Goal: Obtain resource: Download file/media

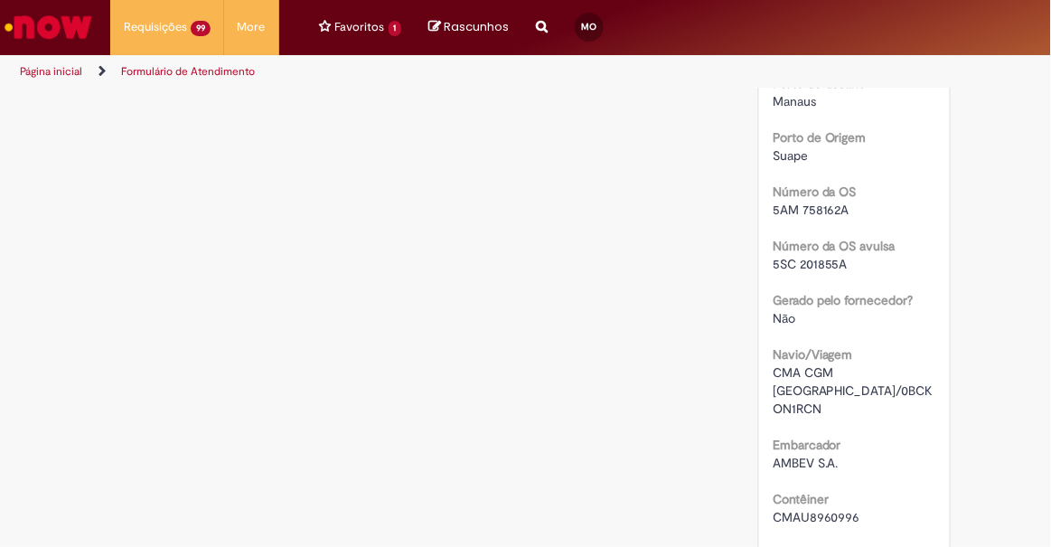
scroll to position [2944, 0]
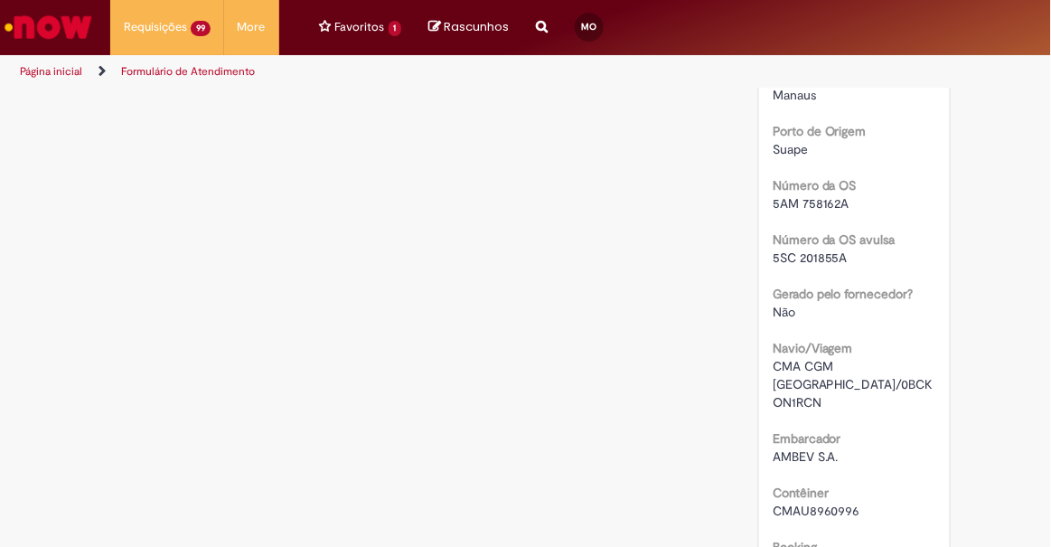
click at [807, 503] on span "CMAU8960996" at bounding box center [817, 511] width 88 height 16
copy span "CMAU8960996"
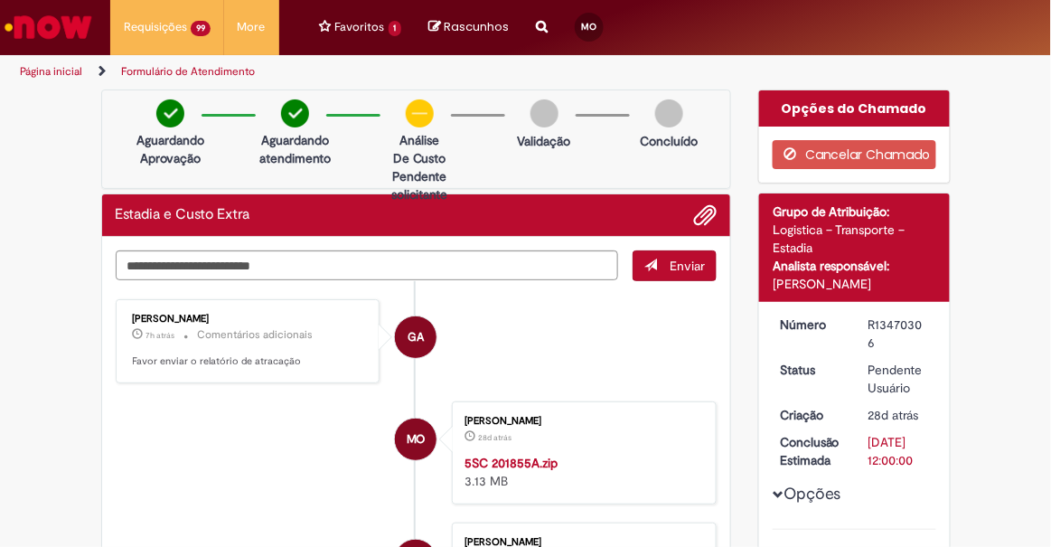
scroll to position [0, 0]
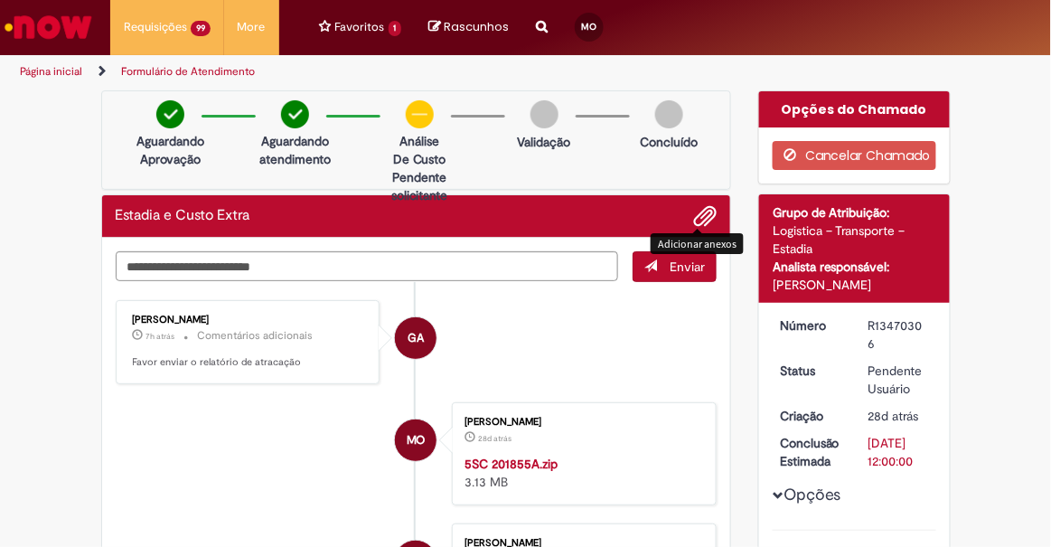
click at [700, 207] on span "Adicionar anexos" at bounding box center [705, 217] width 22 height 22
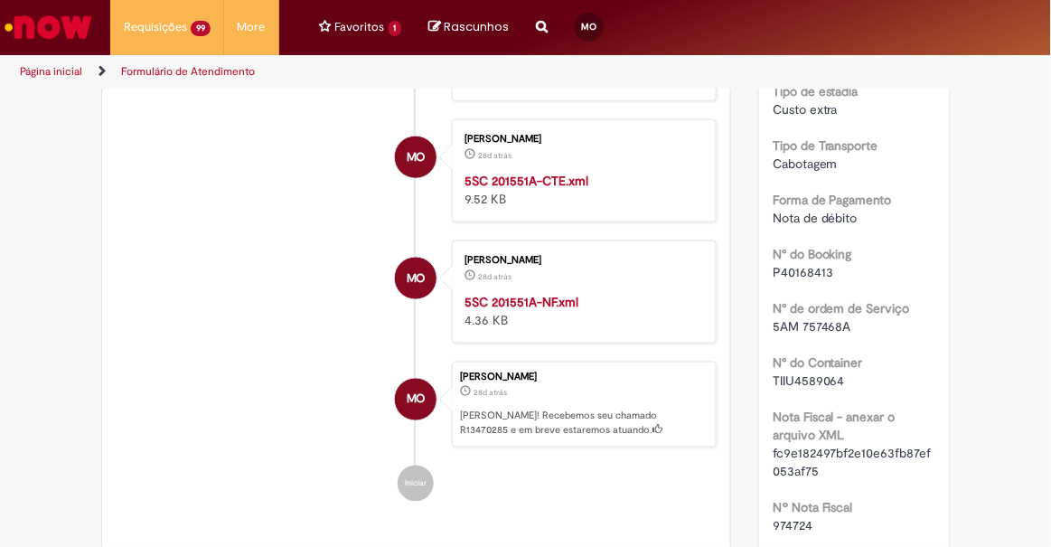
scroll to position [582, 0]
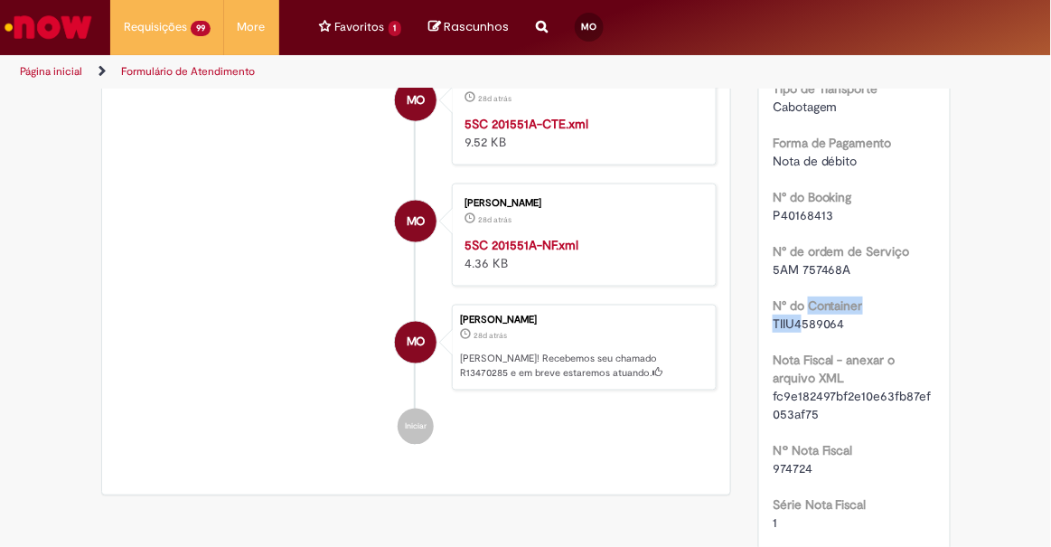
drag, startPoint x: 803, startPoint y: 307, endPoint x: 793, endPoint y: 316, distance: 12.8
click at [793, 316] on div "N° do Container TIIU4589064" at bounding box center [855, 312] width 164 height 41
click at [793, 316] on span "TIIU4589064" at bounding box center [809, 324] width 72 height 16
copy span "TIIU4589064"
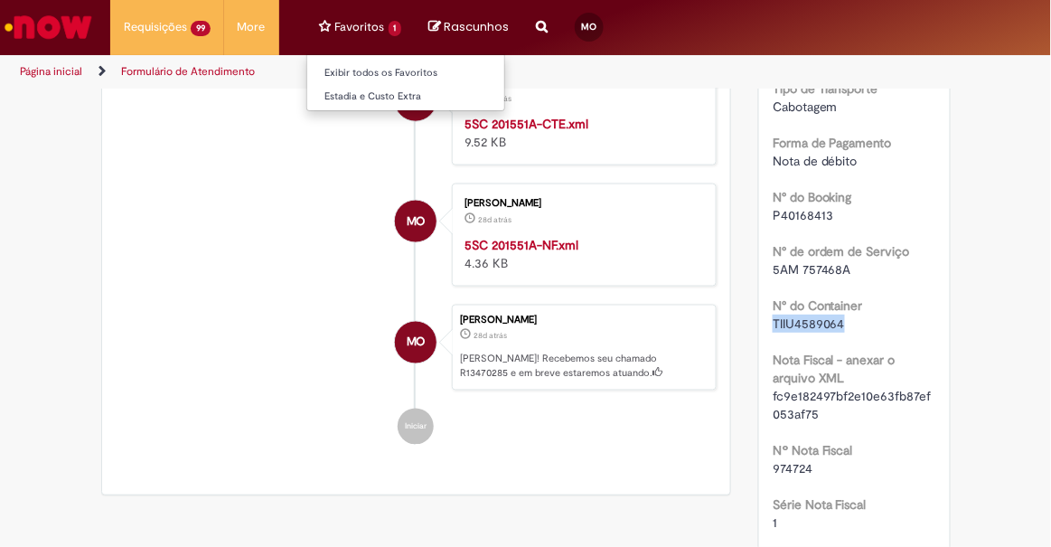
copy span "TIIU4589064"
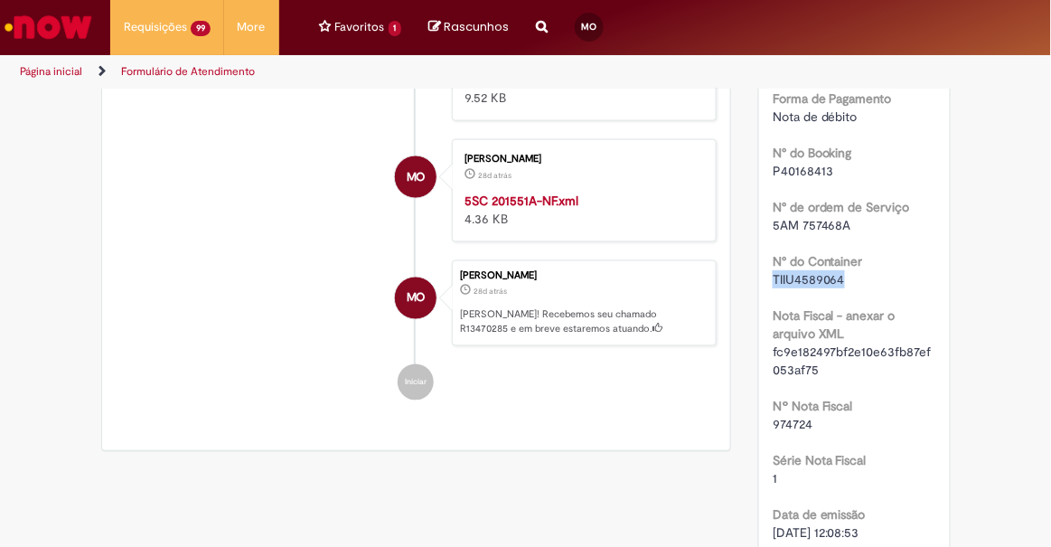
scroll to position [0, 0]
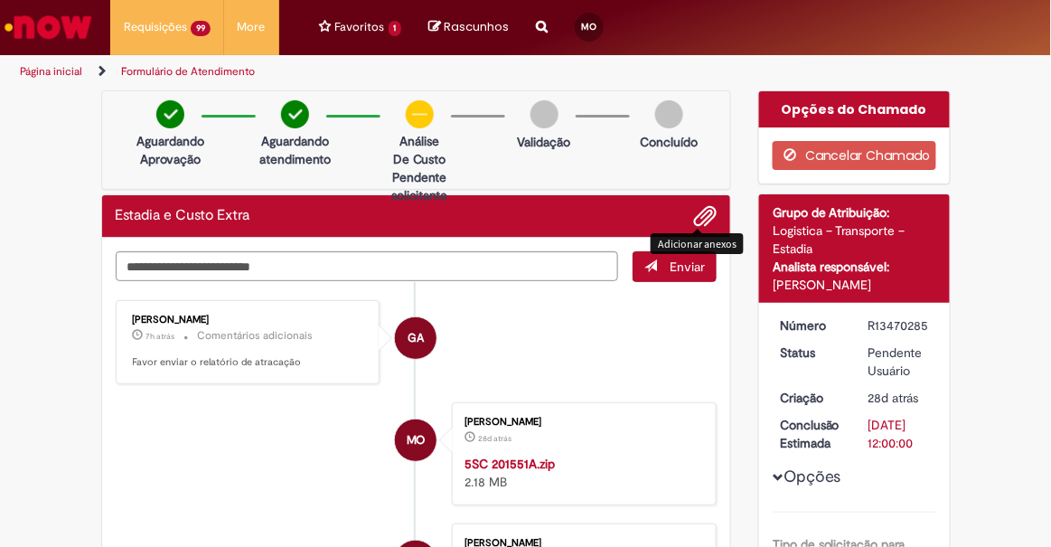
click at [694, 212] on span "Adicionar anexos" at bounding box center [705, 217] width 22 height 22
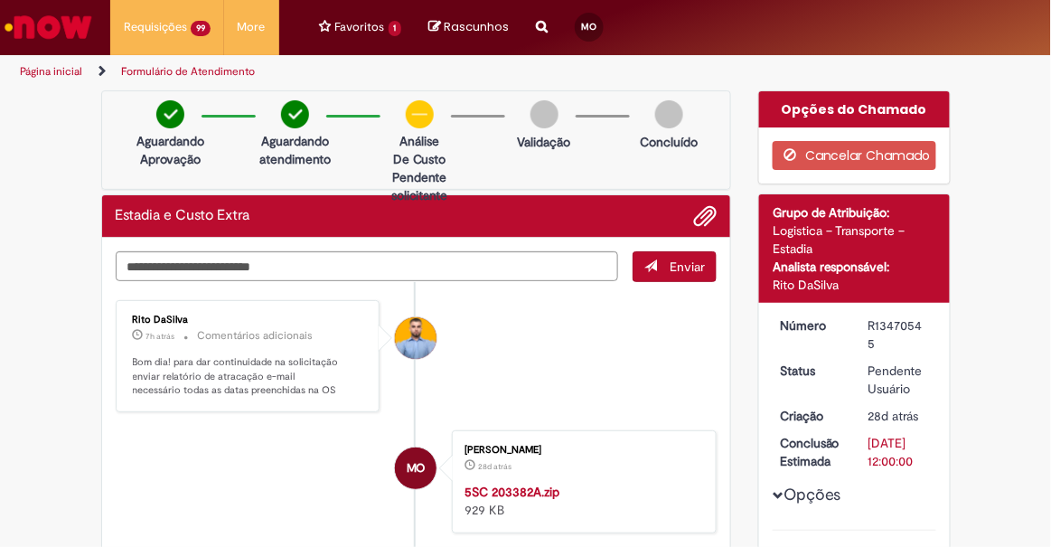
click at [504, 491] on strong "5SC 203382A.zip" at bounding box center [512, 492] width 95 height 16
click at [882, 324] on div "R13470545" at bounding box center [899, 334] width 61 height 36
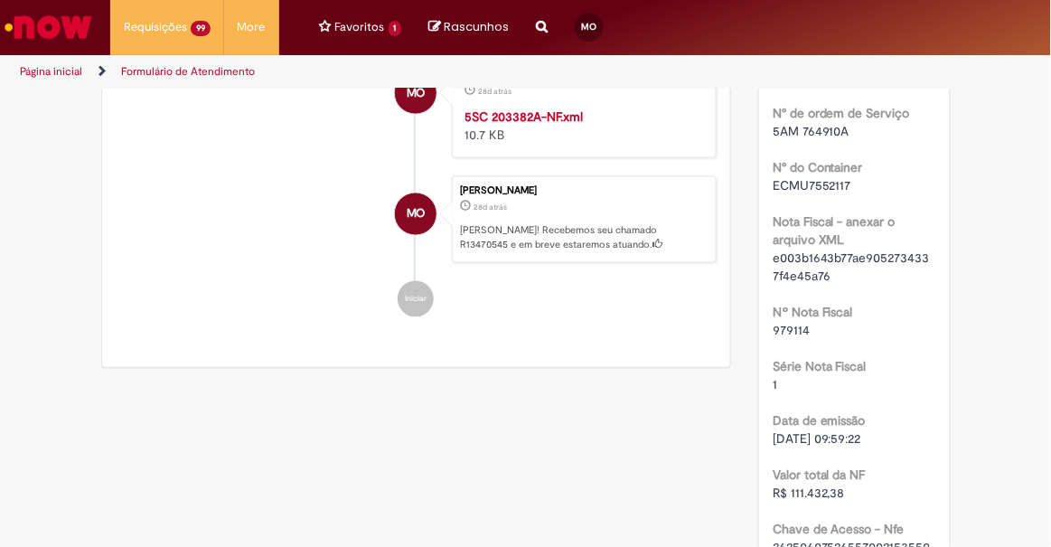
scroll to position [668, 0]
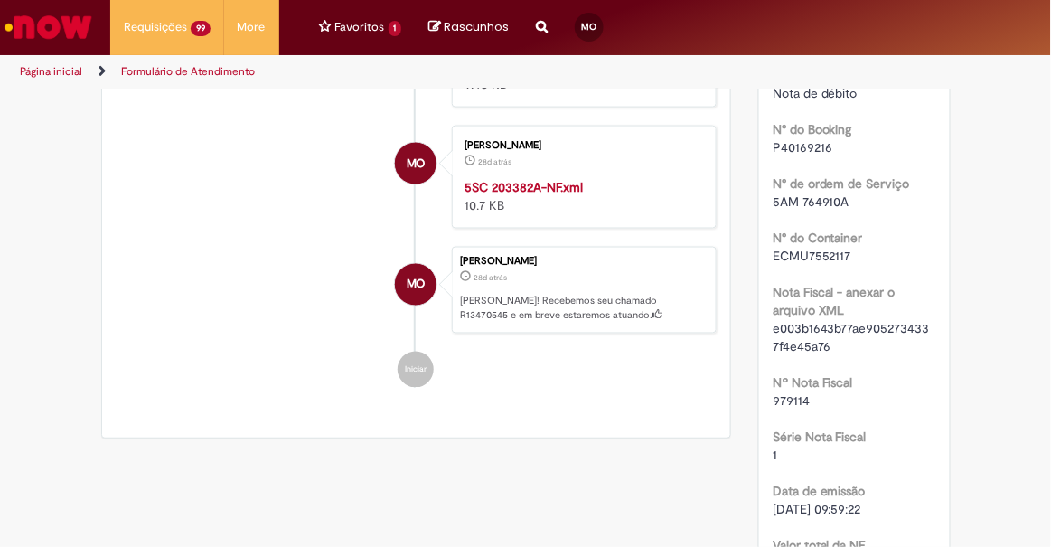
click at [816, 248] on span "ECMU7552117" at bounding box center [812, 256] width 79 height 16
copy span "ECMU7552117"
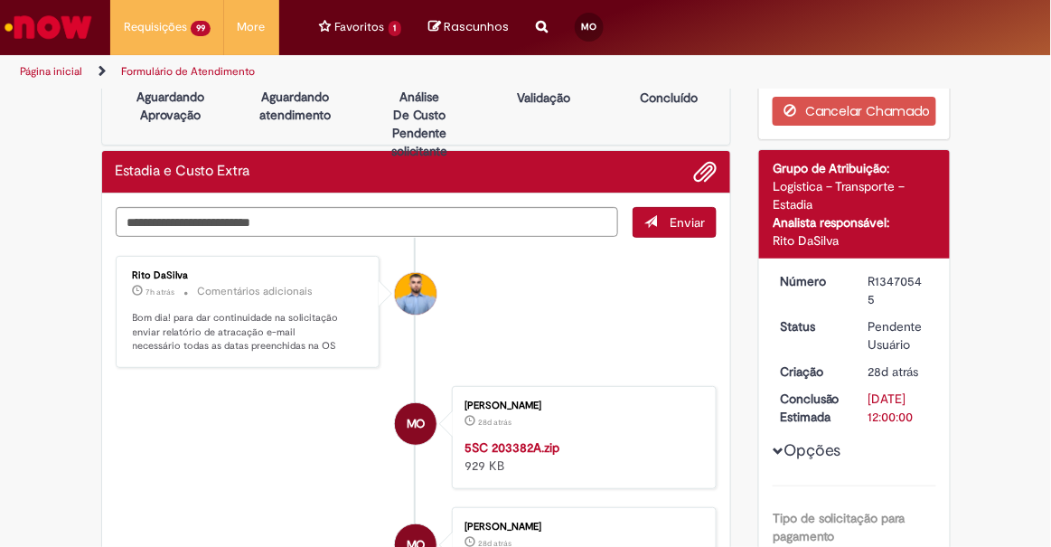
scroll to position [0, 0]
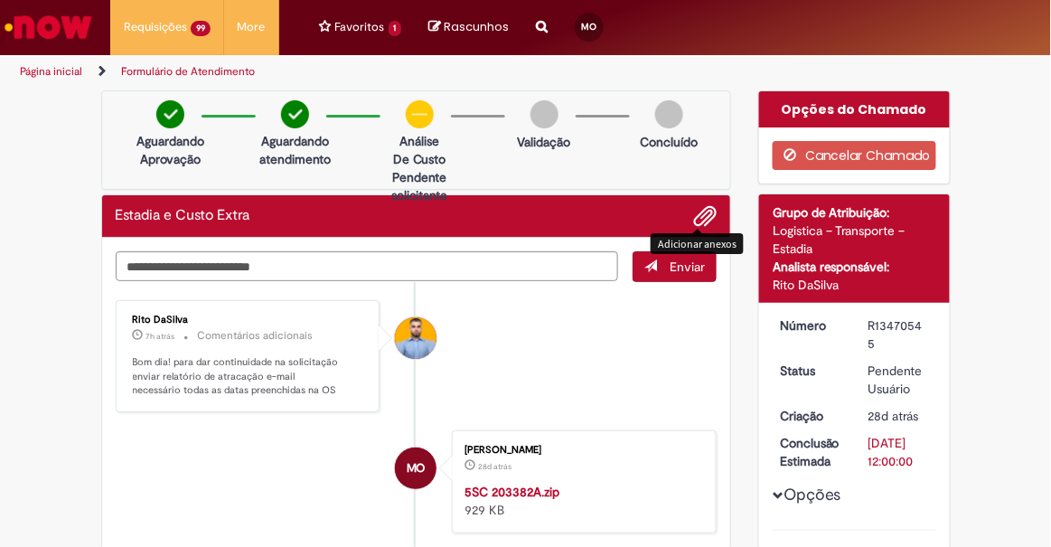
click at [700, 217] on span "Adicionar anexos" at bounding box center [705, 217] width 22 height 22
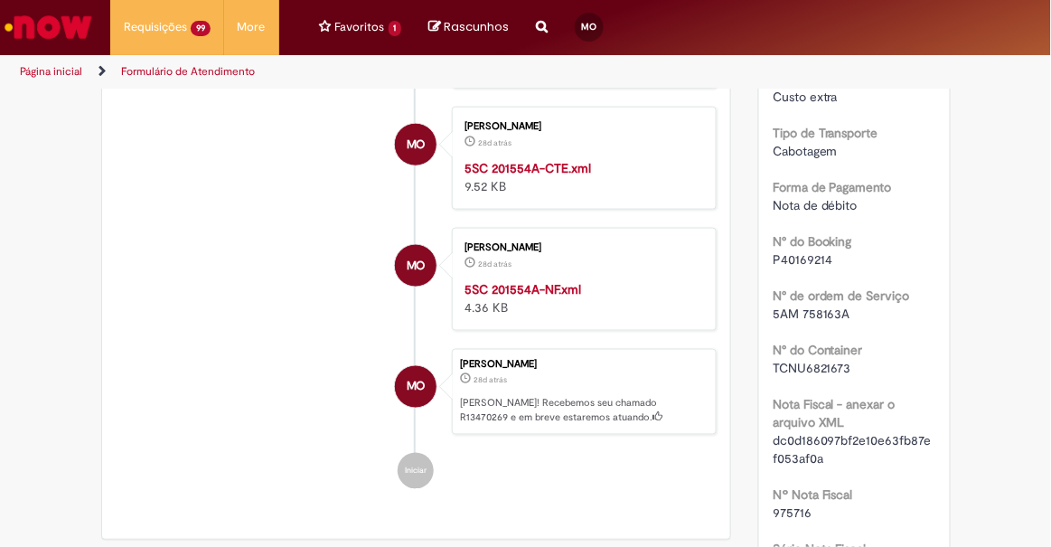
scroll to position [532, 0]
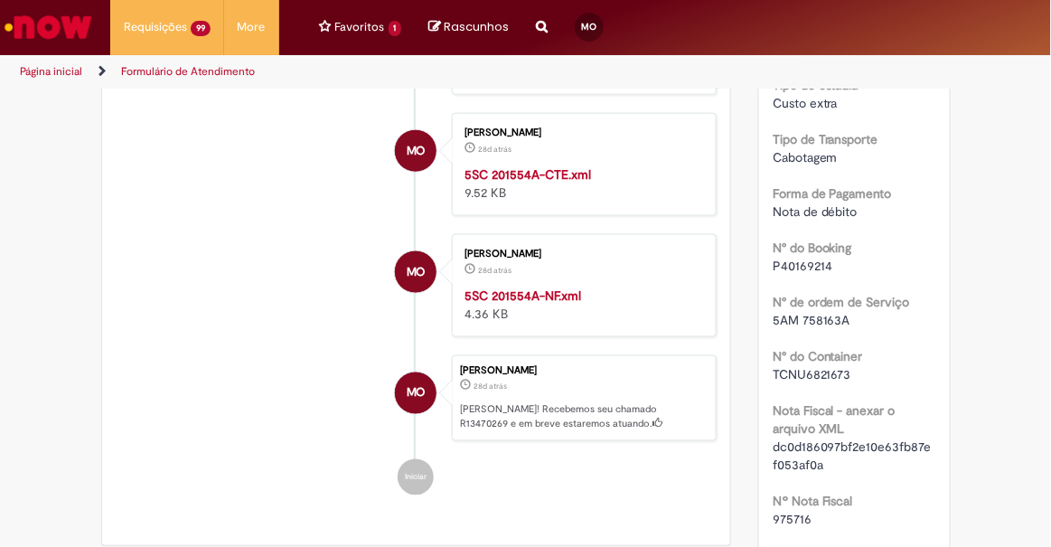
click at [821, 373] on span "TCNU6821673" at bounding box center [812, 374] width 79 height 16
copy span "TCNU6821673"
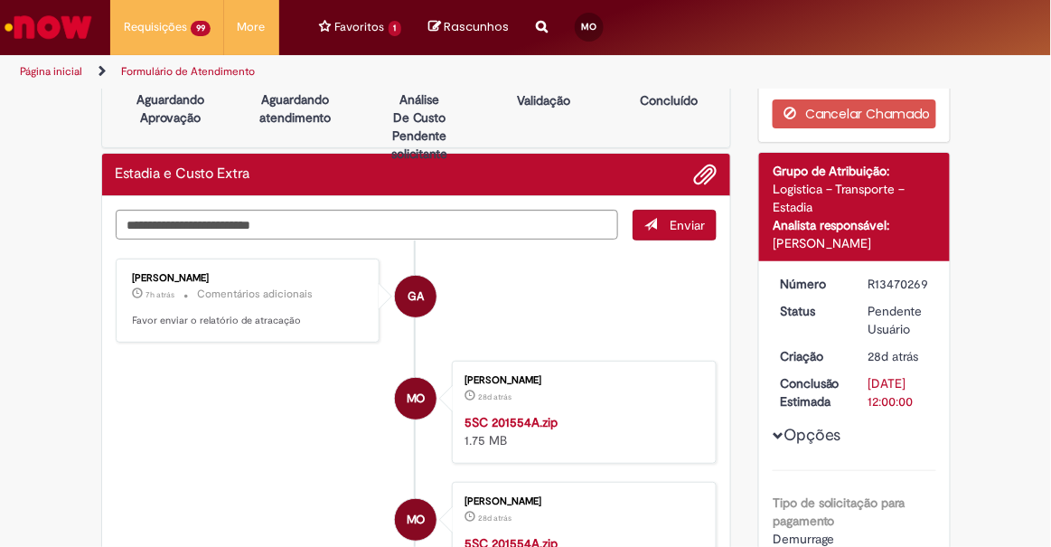
scroll to position [0, 0]
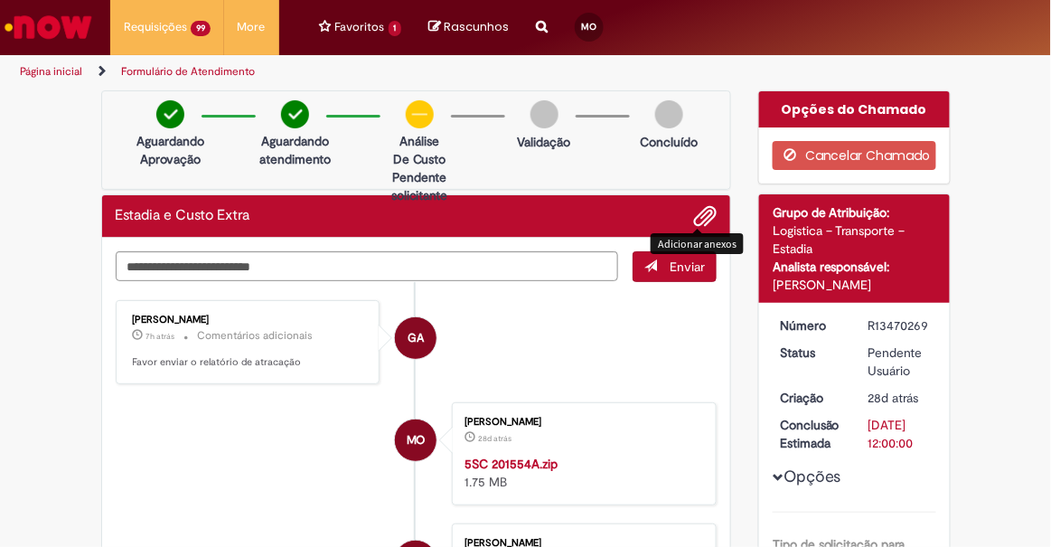
click at [694, 216] on span "Adicionar anexos" at bounding box center [705, 217] width 22 height 22
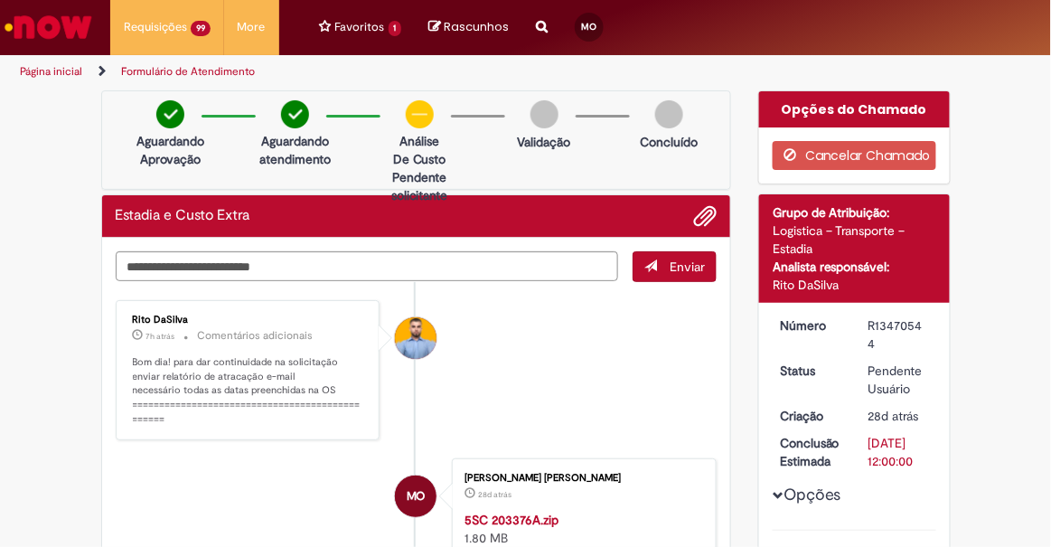
click at [894, 322] on div "R13470544" at bounding box center [899, 334] width 61 height 36
copy div "R13470544"
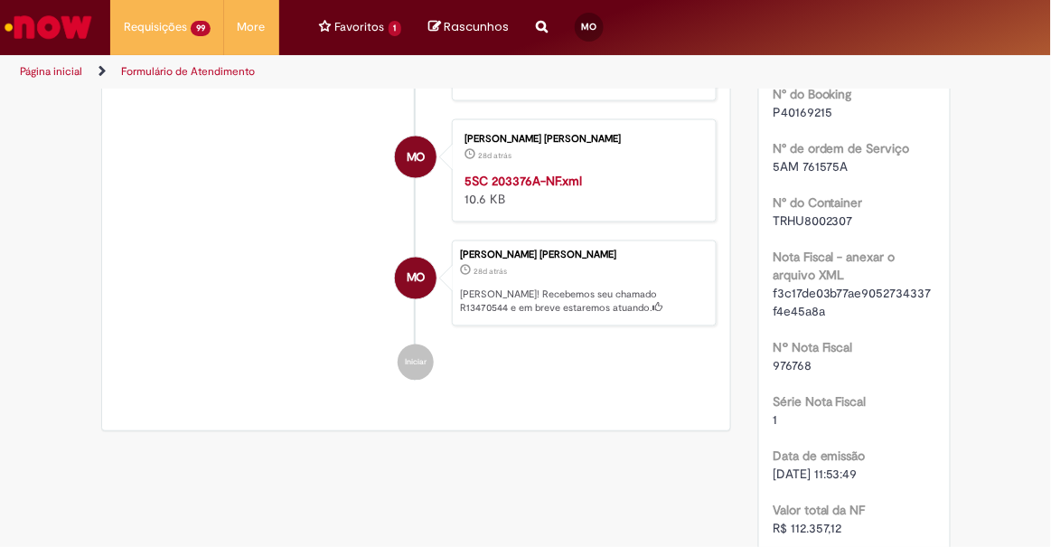
scroll to position [697, 0]
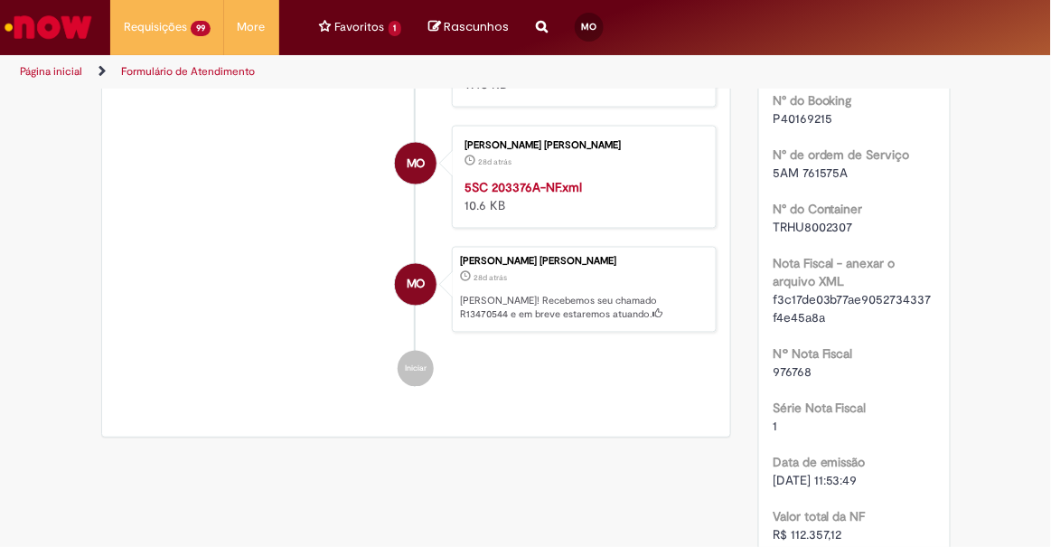
click at [815, 219] on span "TRHU8002307" at bounding box center [813, 227] width 80 height 16
copy span "TRHU8002307"
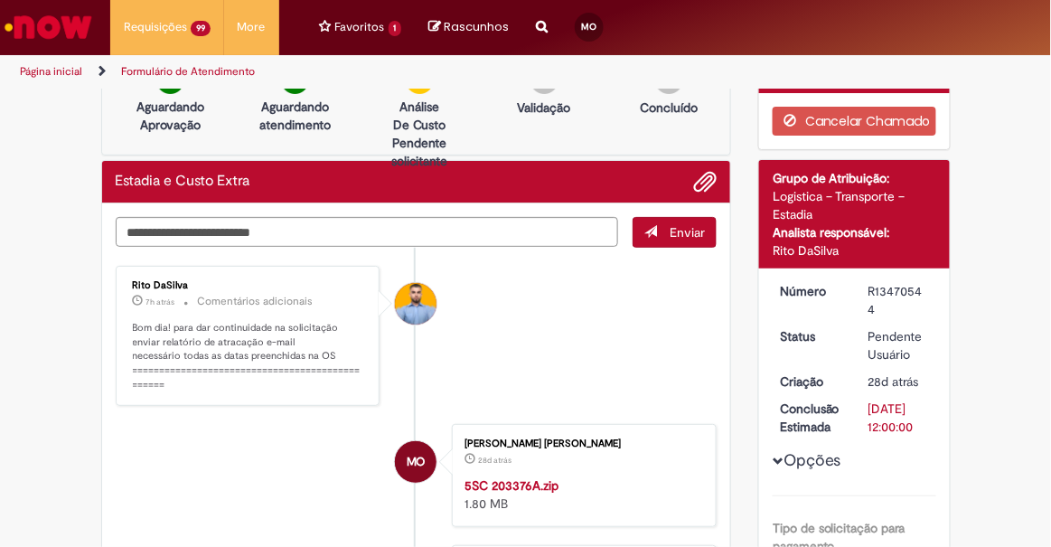
scroll to position [0, 0]
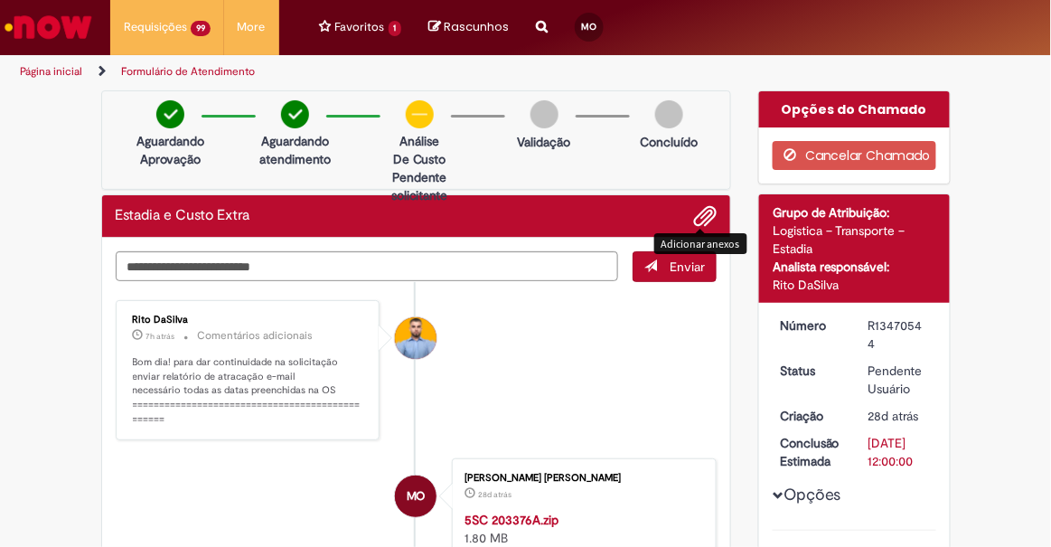
click at [695, 209] on span "Adicionar anexos" at bounding box center [705, 217] width 22 height 22
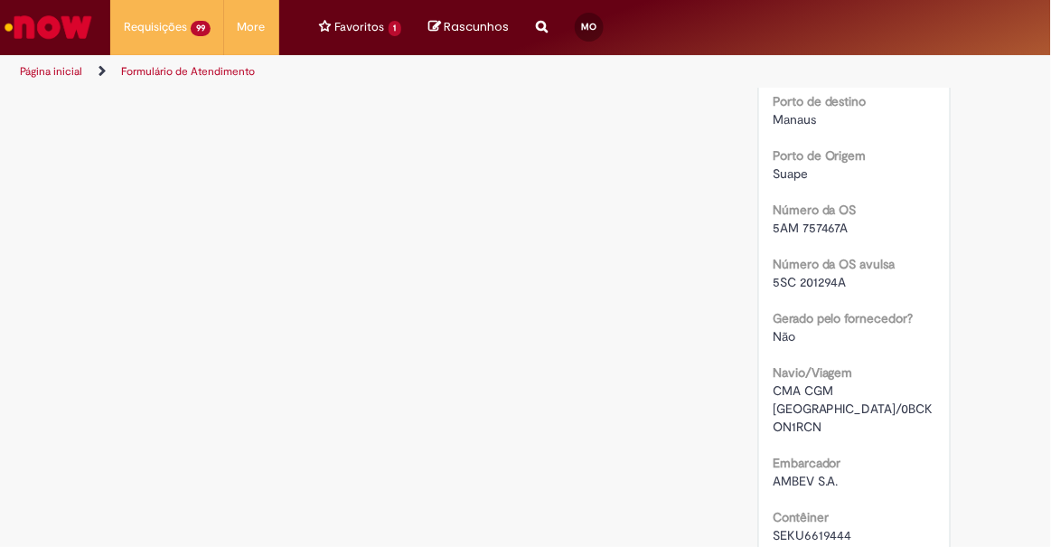
scroll to position [2946, 0]
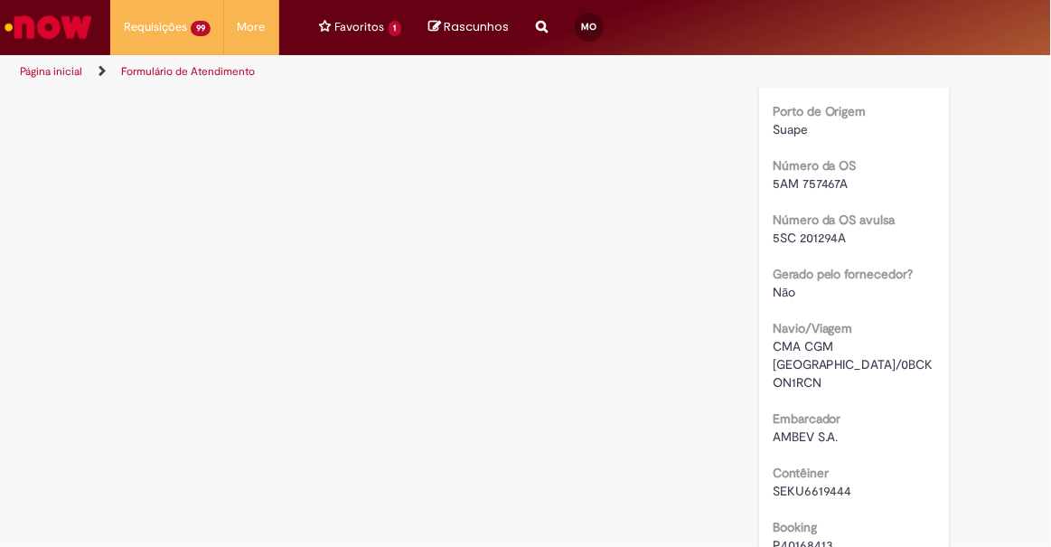
click at [823, 483] on span "SEKU6619444" at bounding box center [813, 491] width 80 height 16
copy span "SEKU6619444"
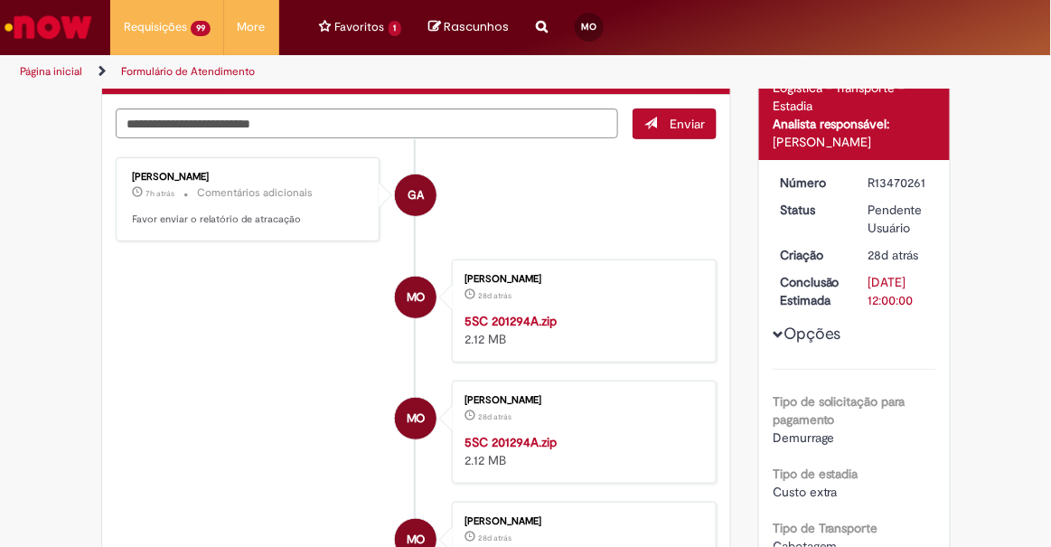
scroll to position [0, 0]
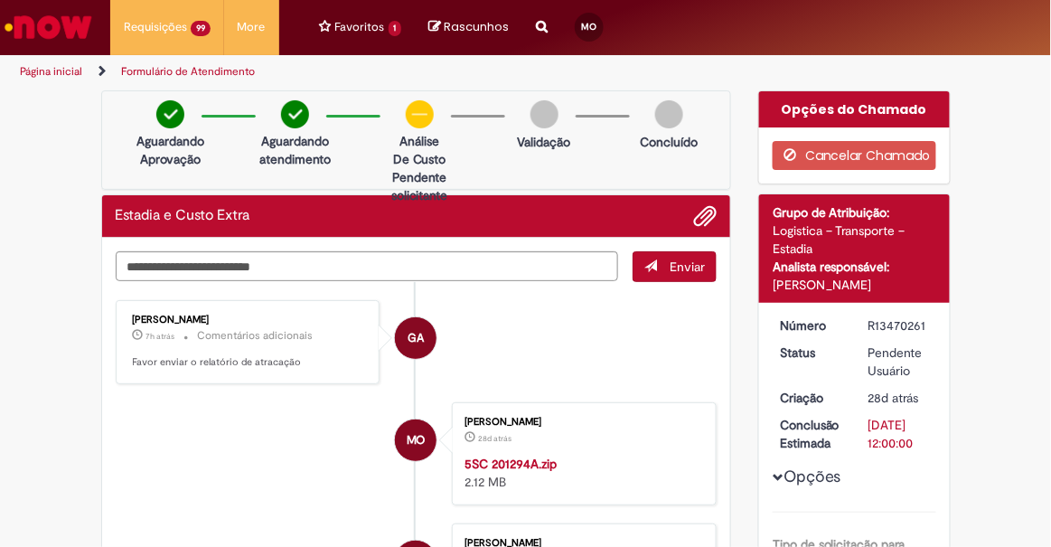
click at [699, 214] on span "Adicionar anexos" at bounding box center [705, 217] width 22 height 22
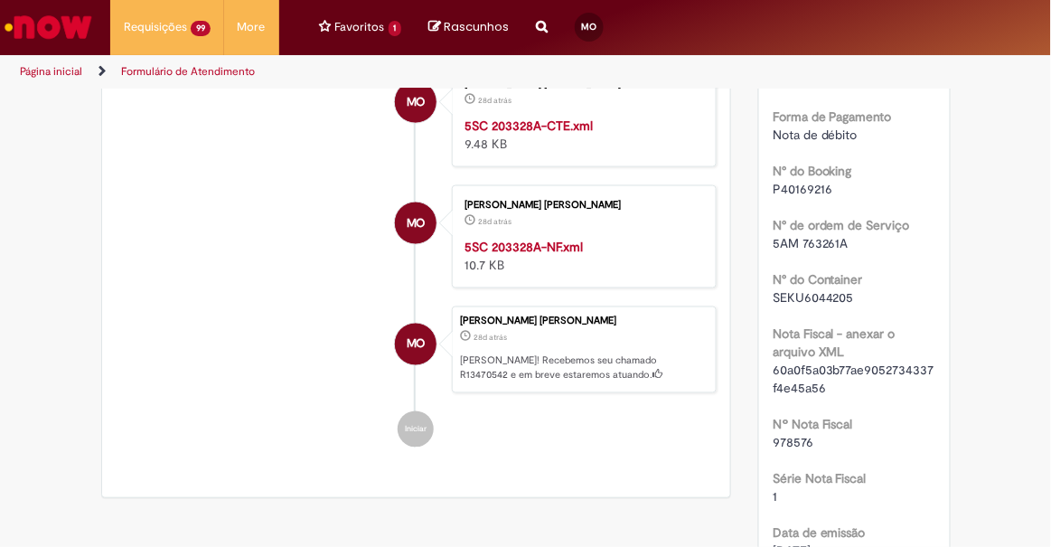
scroll to position [602, 0]
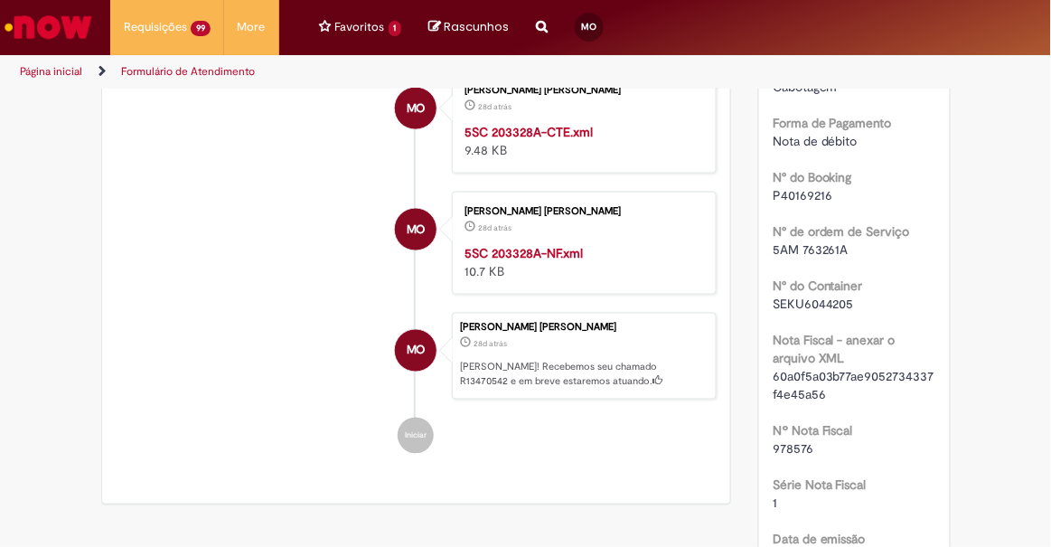
click at [800, 300] on span "SEKU6044205" at bounding box center [813, 304] width 81 height 16
copy span "SEKU6044205"
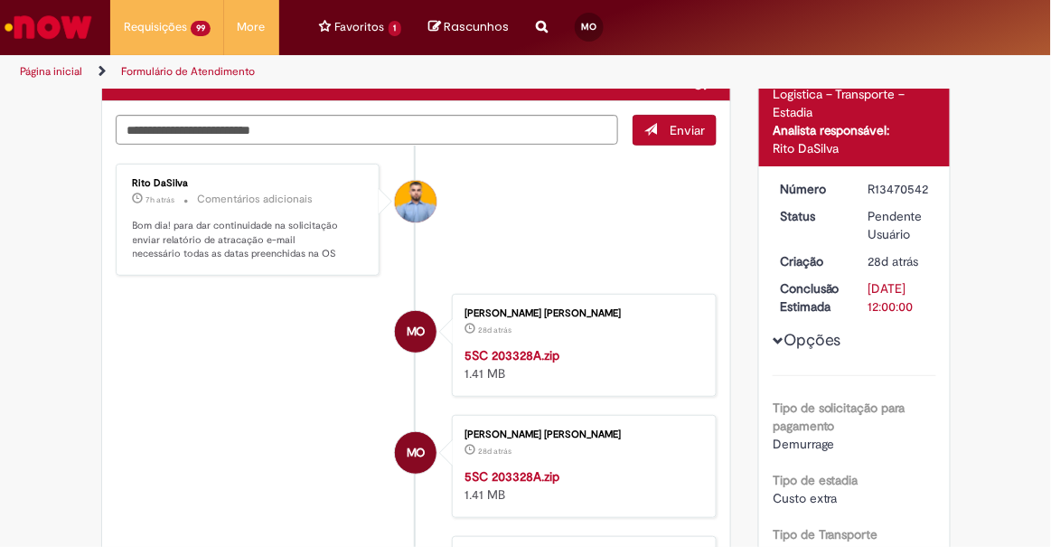
scroll to position [0, 0]
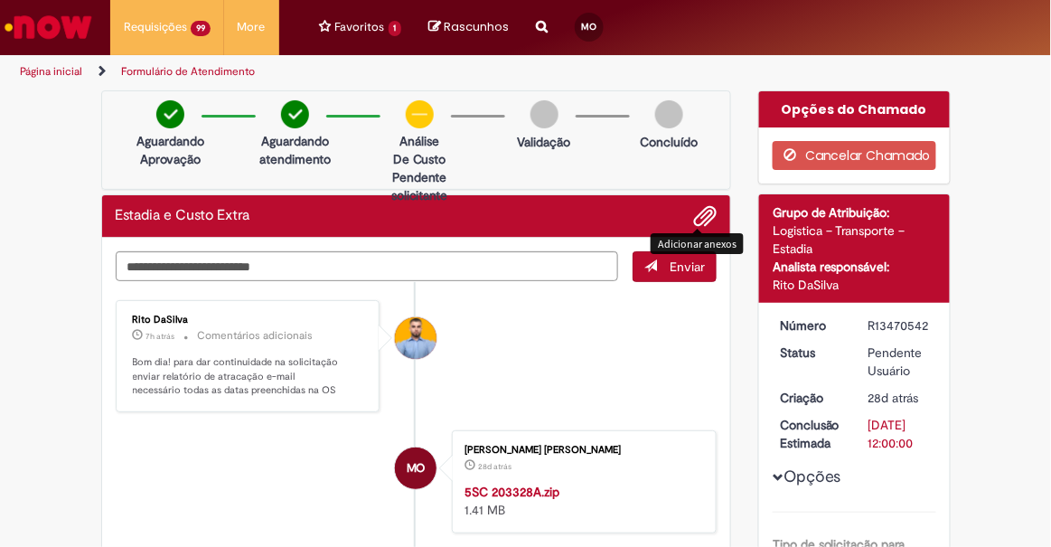
click at [704, 212] on span "Adicionar anexos" at bounding box center [705, 217] width 22 height 22
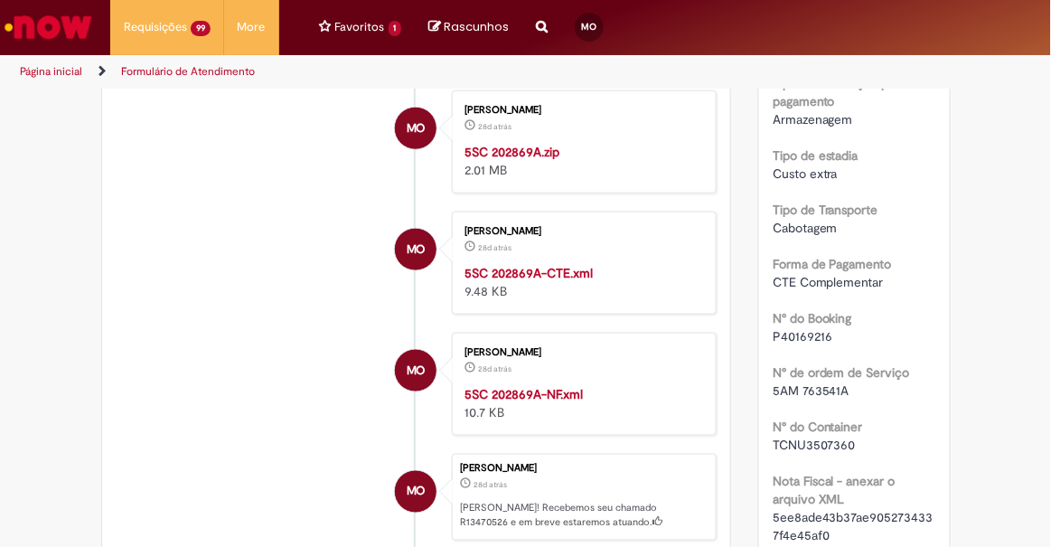
scroll to position [468, 0]
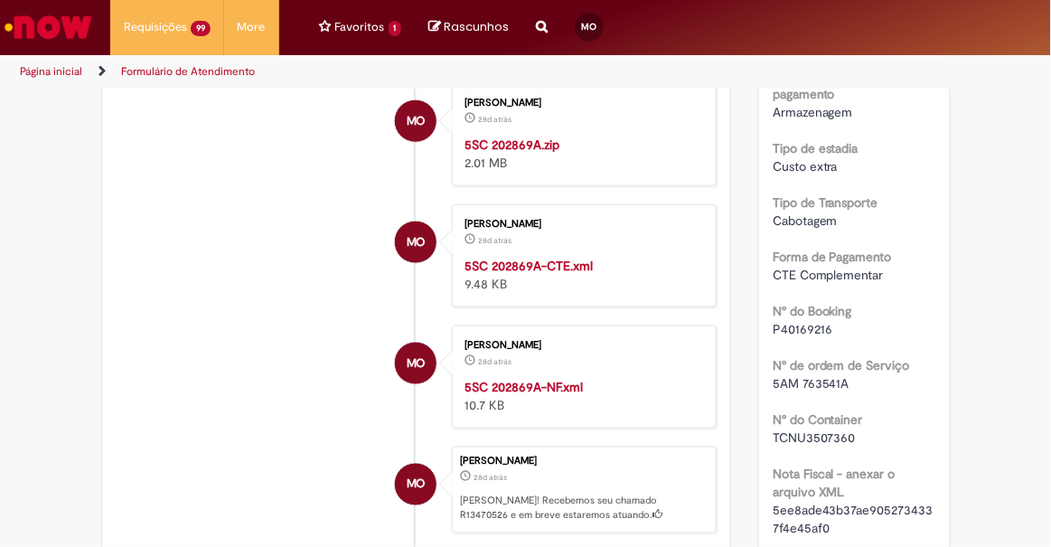
click at [821, 437] on span "TCNU3507360" at bounding box center [814, 437] width 83 height 16
copy span "TCNU3507360"
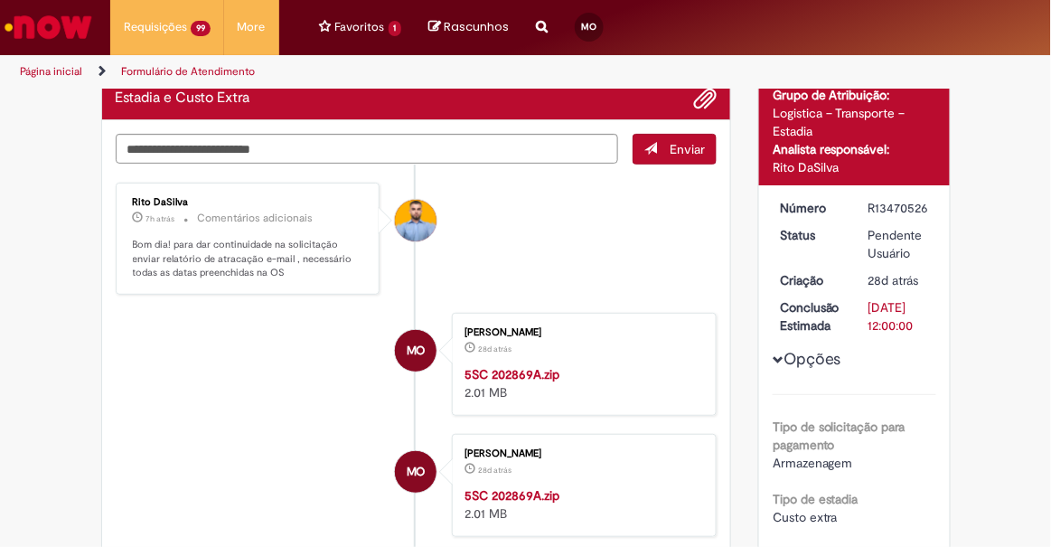
scroll to position [0, 0]
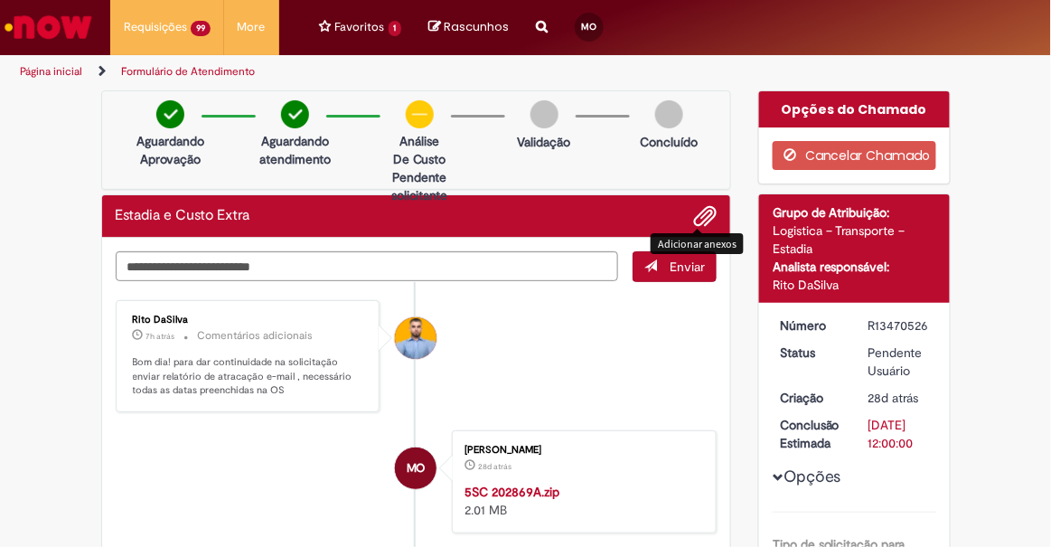
click at [702, 209] on span "Adicionar anexos" at bounding box center [705, 217] width 22 height 22
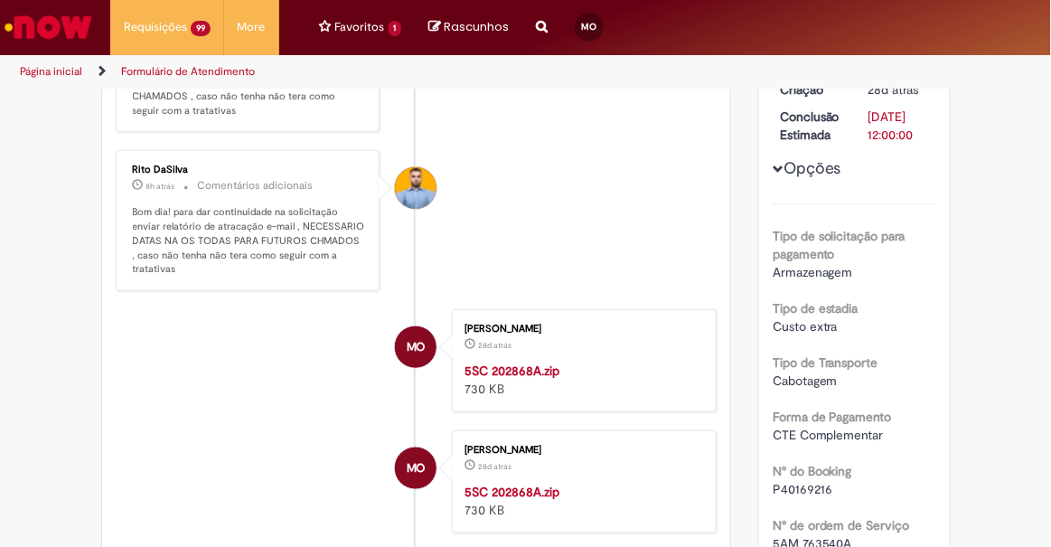
scroll to position [321, 0]
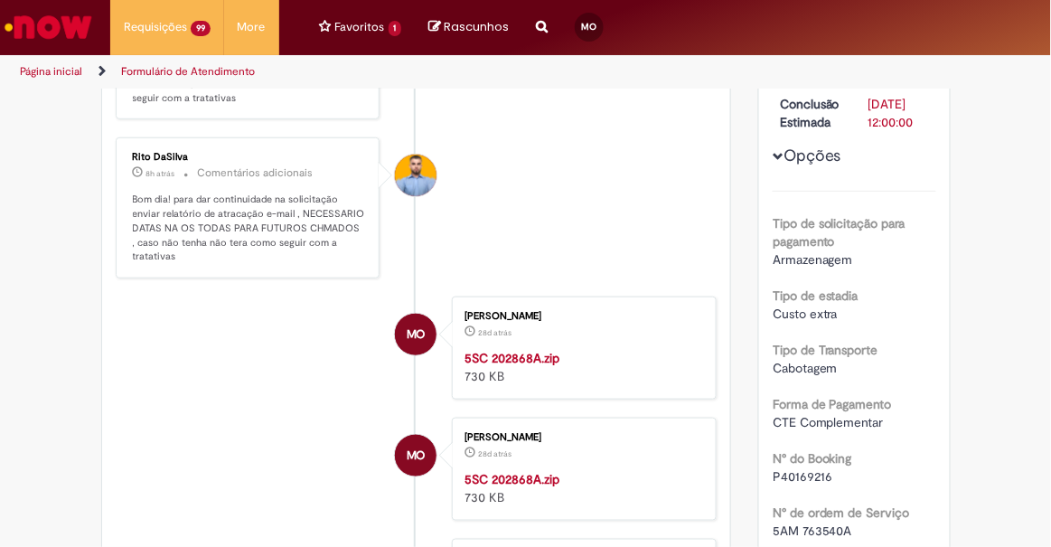
click at [535, 350] on strong "5SC 202868A.zip" at bounding box center [512, 358] width 95 height 16
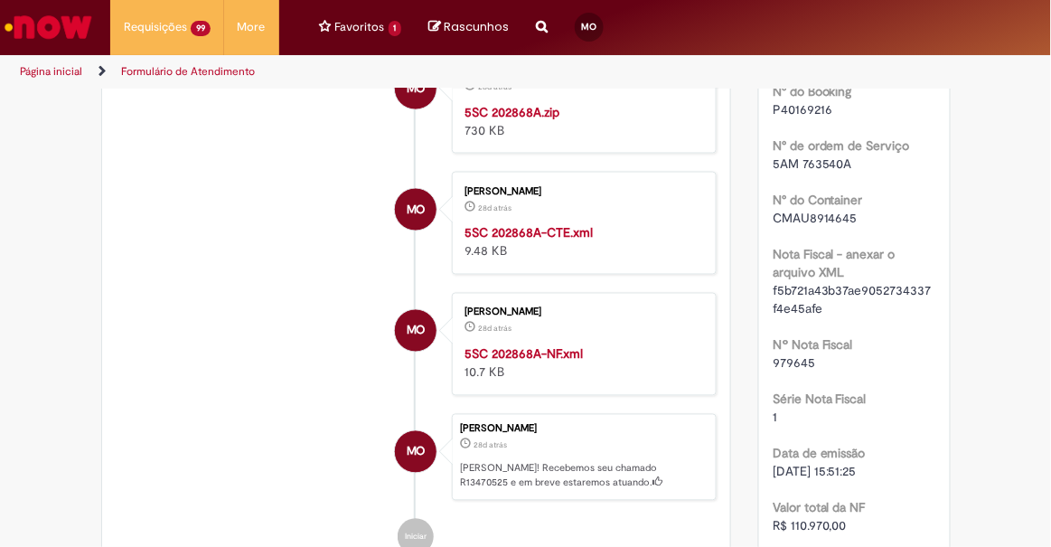
scroll to position [681, 0]
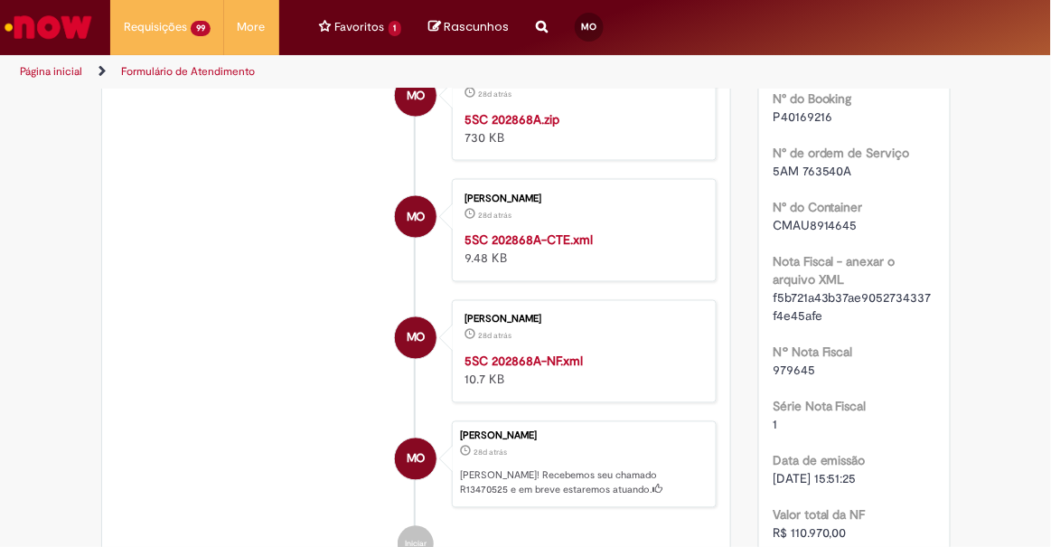
click at [821, 222] on span "CMAU8914645" at bounding box center [815, 225] width 85 height 16
copy span "CMAU8914645"
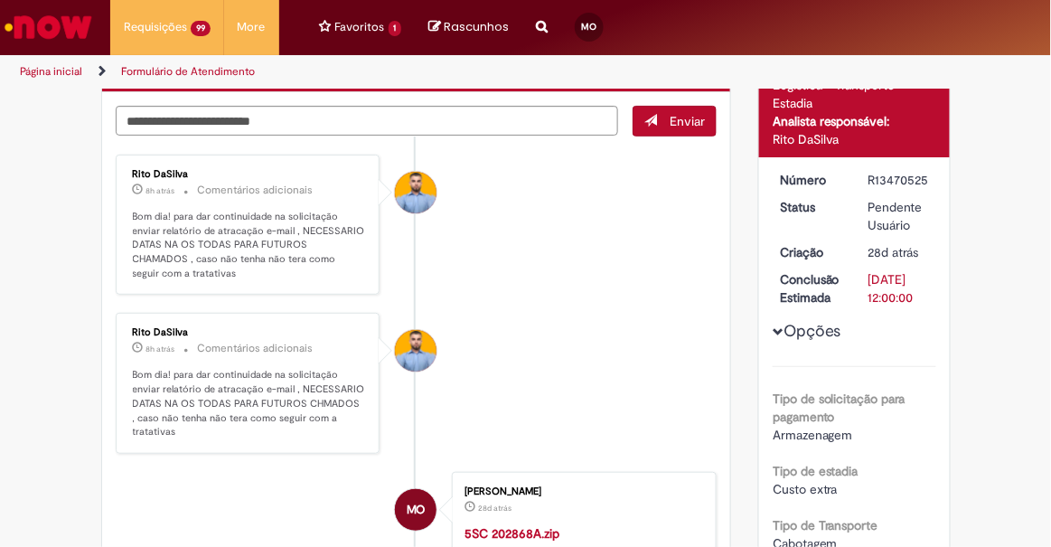
scroll to position [0, 0]
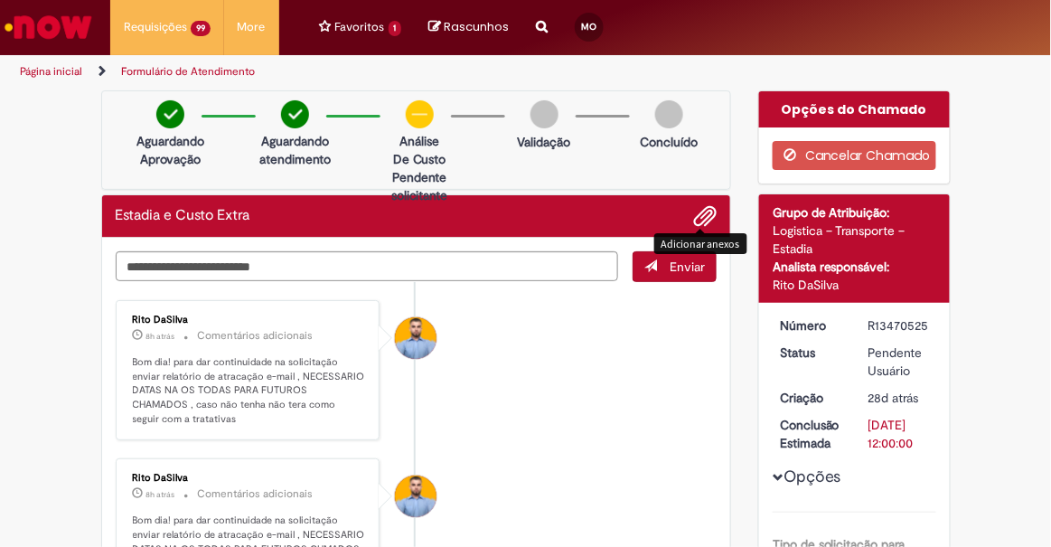
click at [694, 220] on span "Adicionar anexos" at bounding box center [705, 217] width 22 height 22
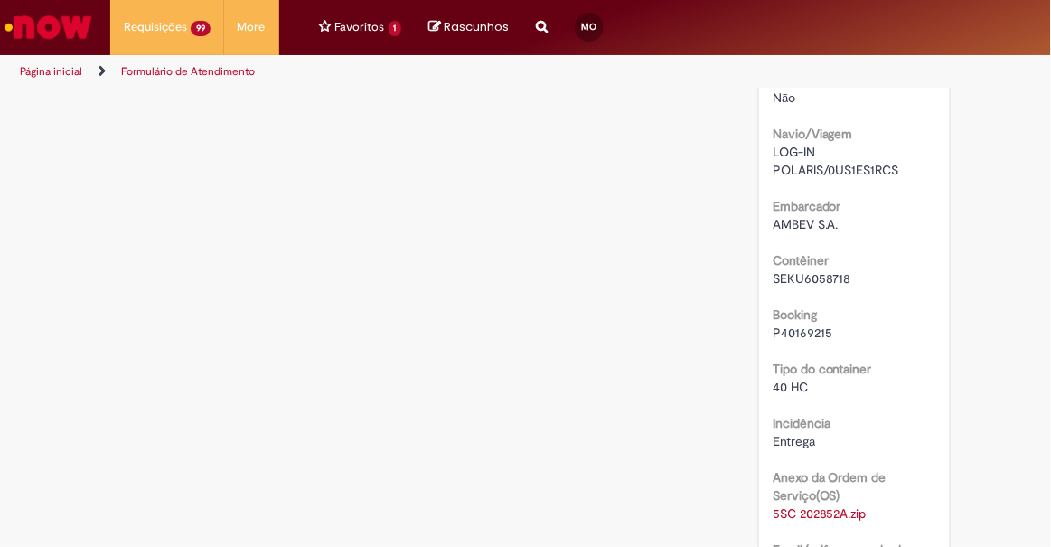
scroll to position [3147, 0]
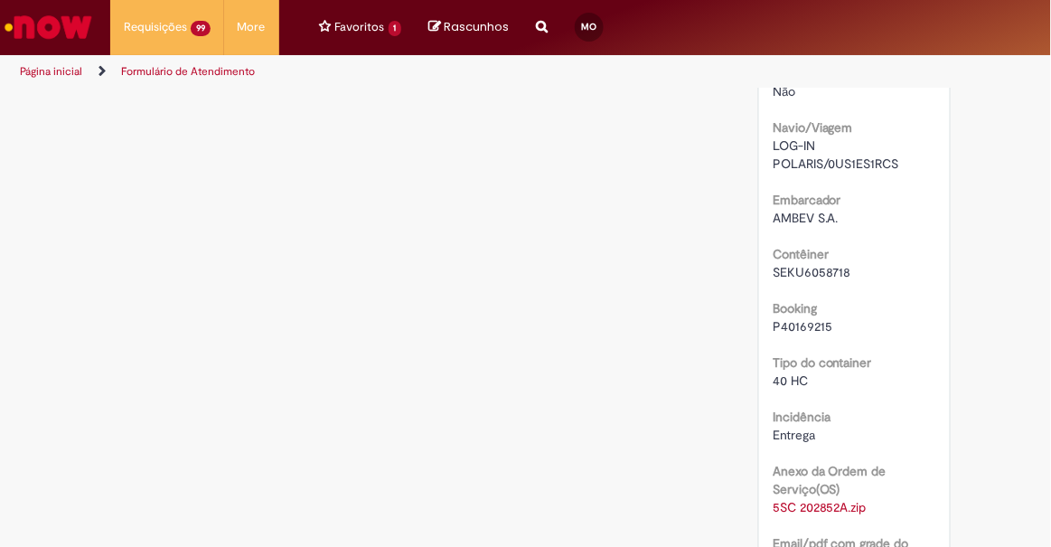
click at [808, 264] on span "SEKU6058718" at bounding box center [812, 272] width 79 height 16
copy span "SEKU6058718"
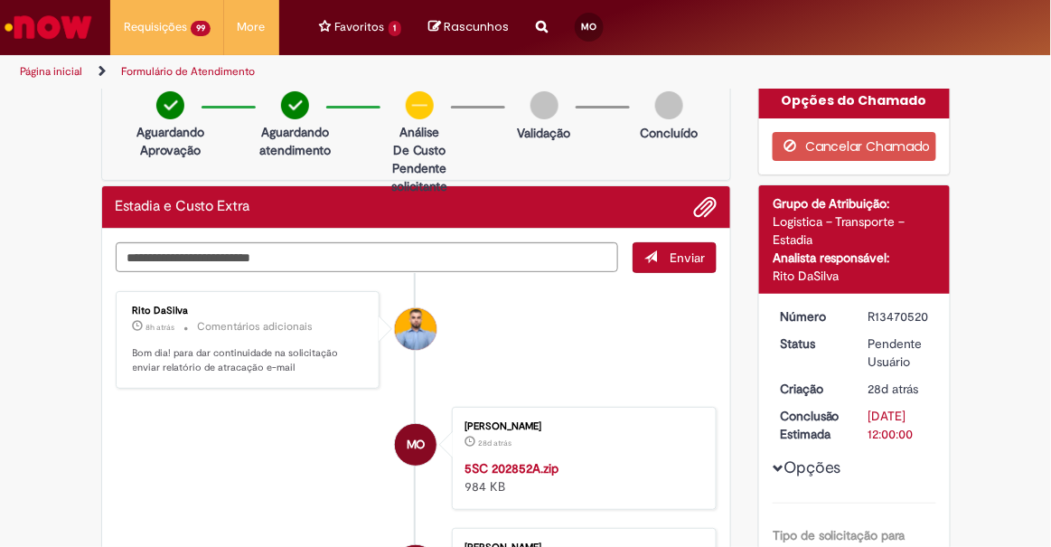
scroll to position [0, 0]
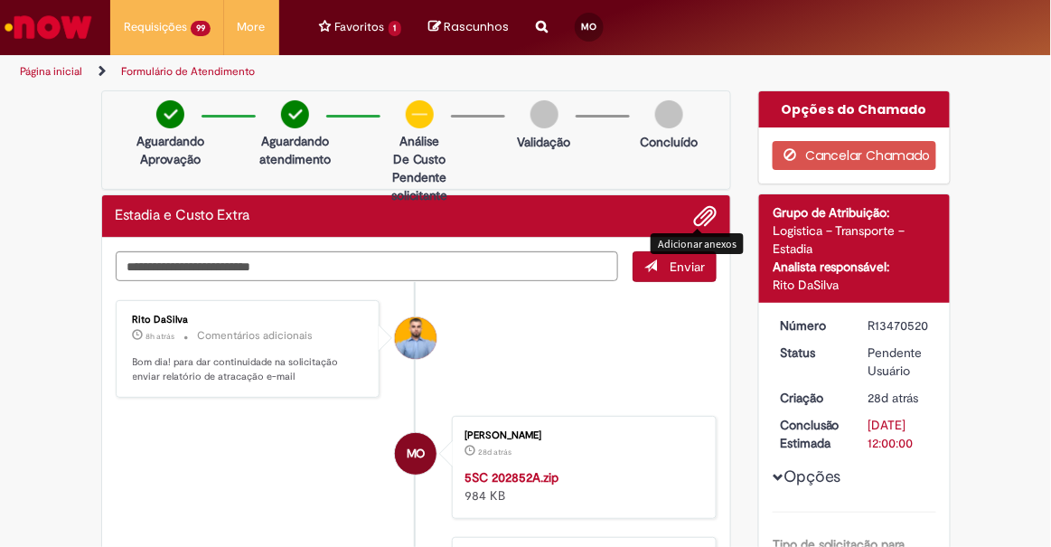
click at [694, 219] on span "Adicionar anexos" at bounding box center [705, 217] width 22 height 22
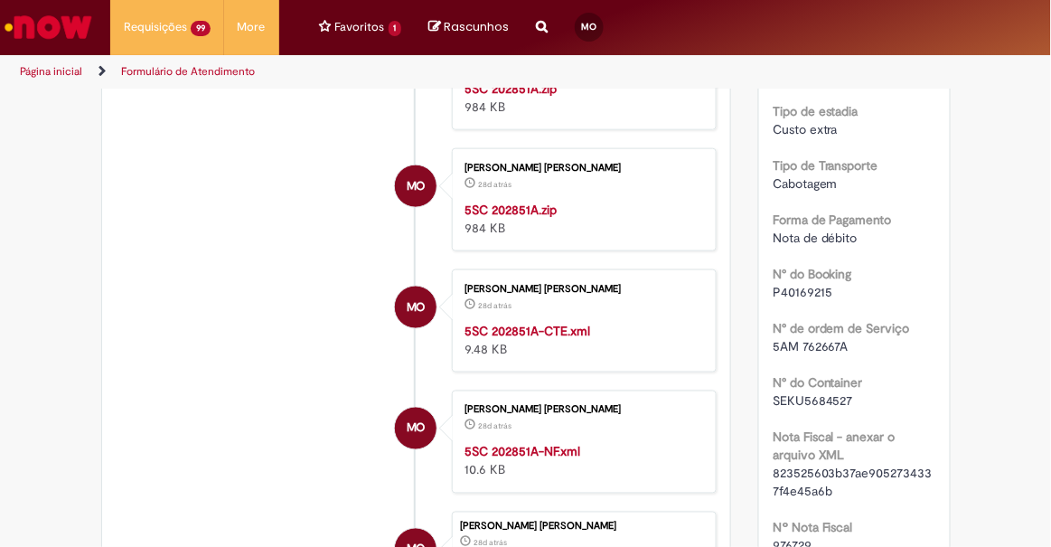
scroll to position [557, 0]
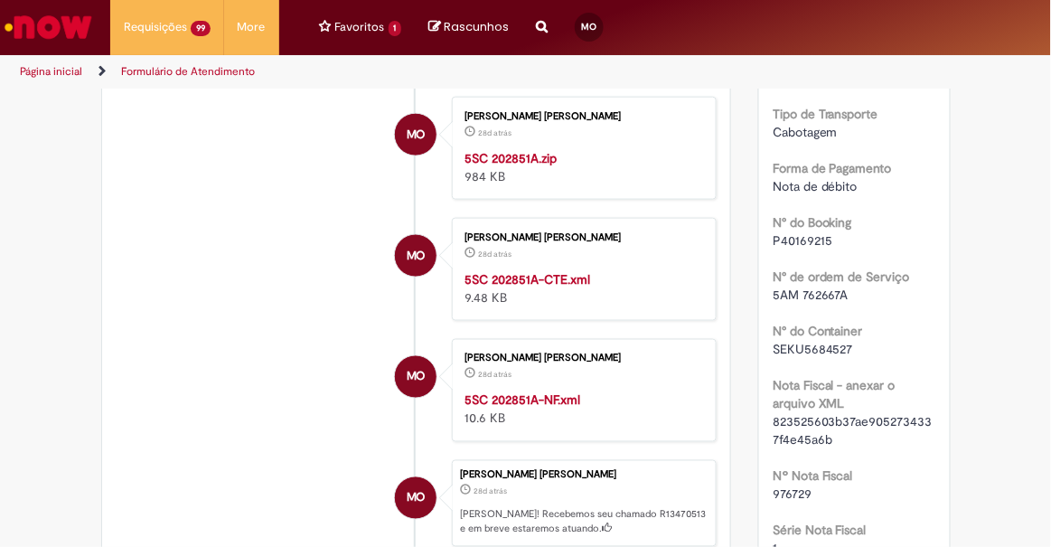
click at [817, 350] on span "SEKU5684527" at bounding box center [813, 349] width 80 height 16
copy span "SEKU5684527"
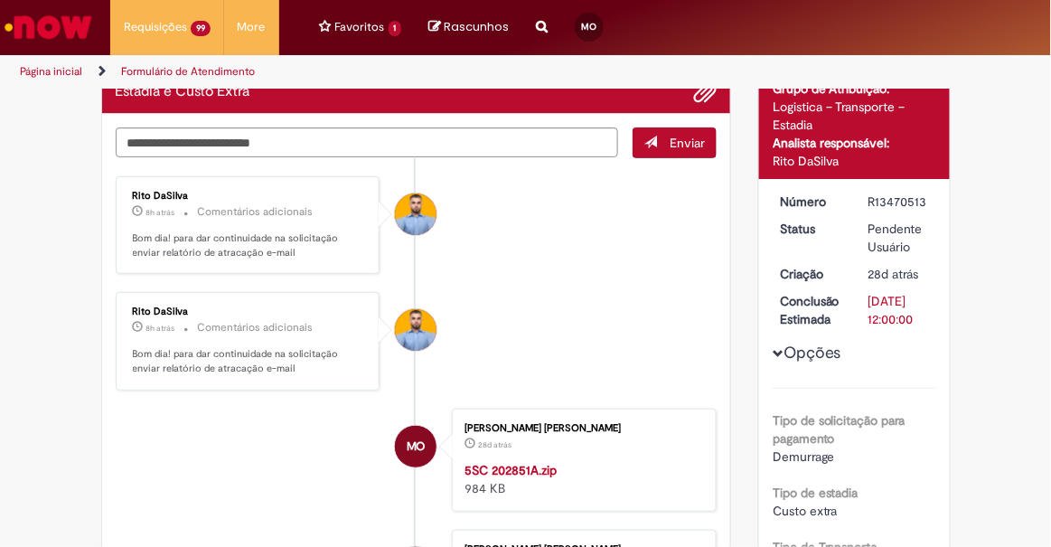
scroll to position [0, 0]
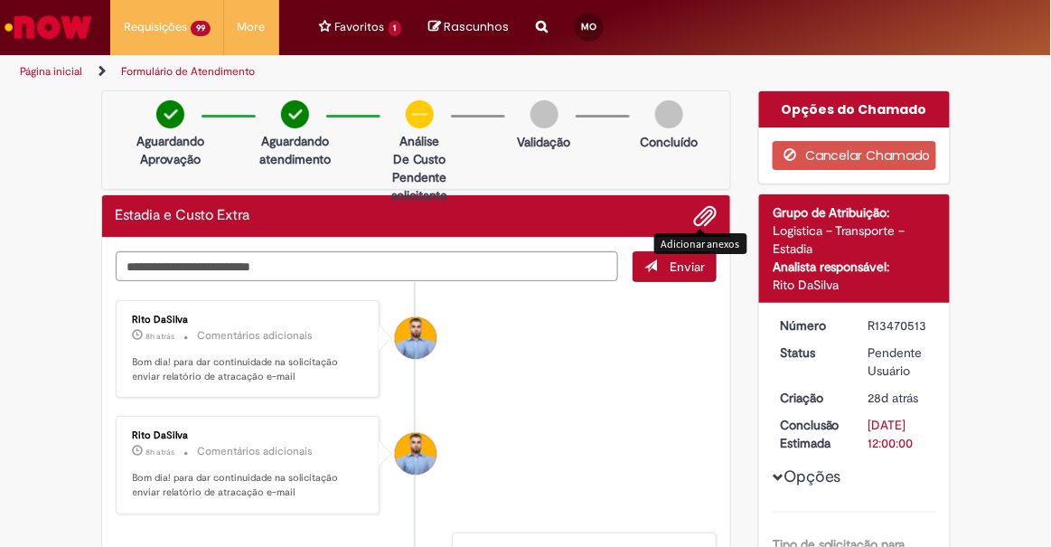
click at [699, 217] on span "Adicionar anexos" at bounding box center [705, 217] width 22 height 22
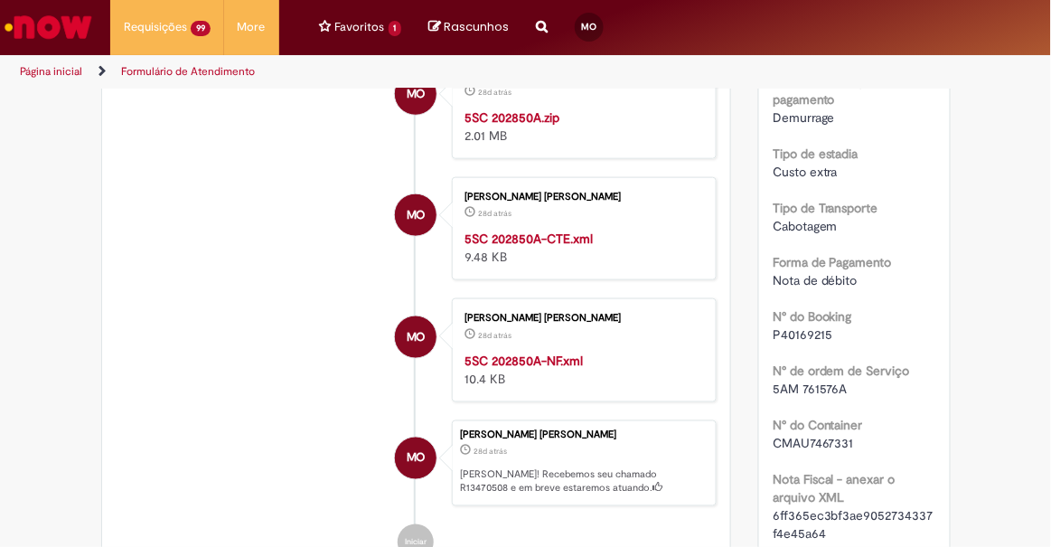
scroll to position [494, 0]
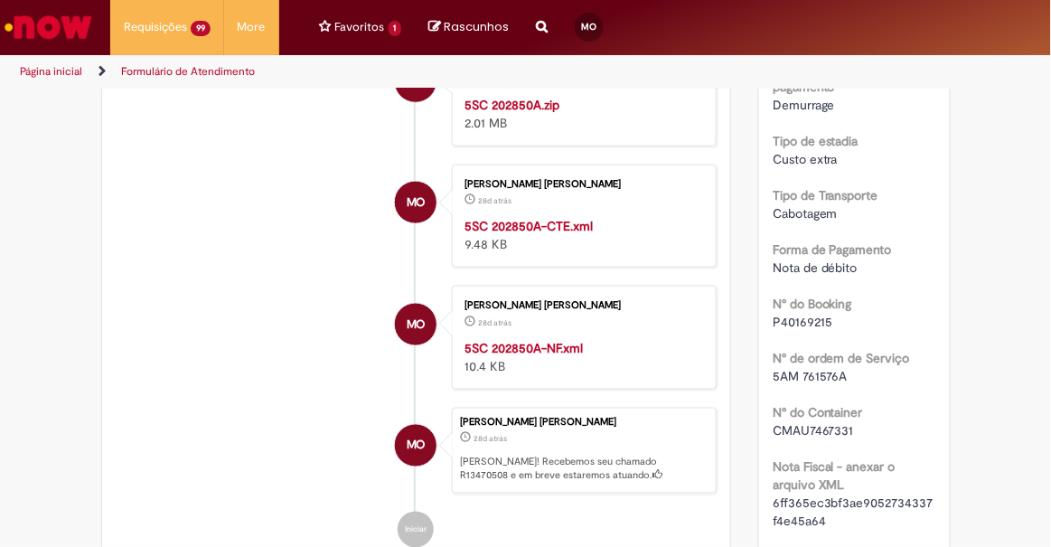
click at [806, 422] on span "CMAU7467331" at bounding box center [813, 430] width 81 height 16
copy span "CMAU7467331"
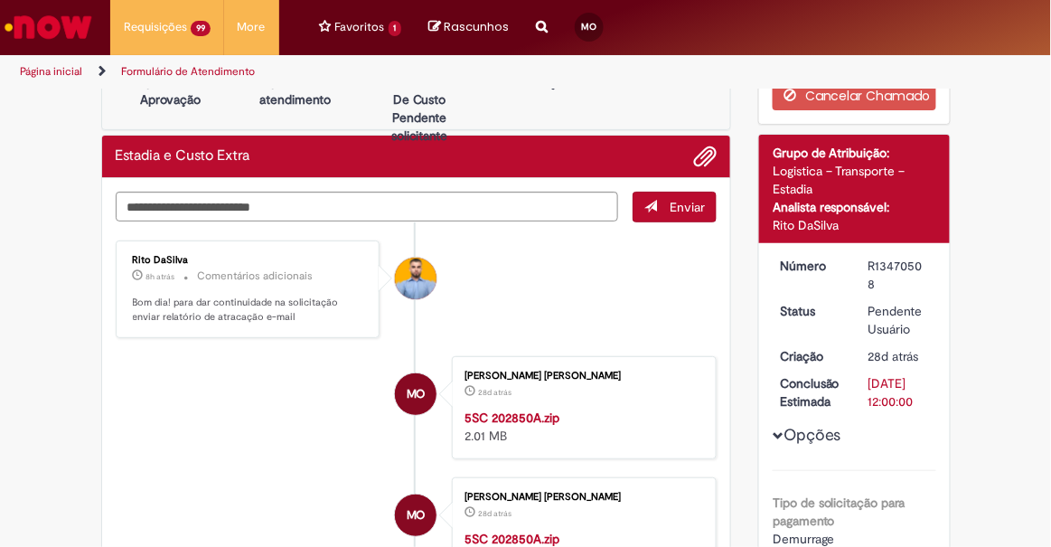
scroll to position [0, 0]
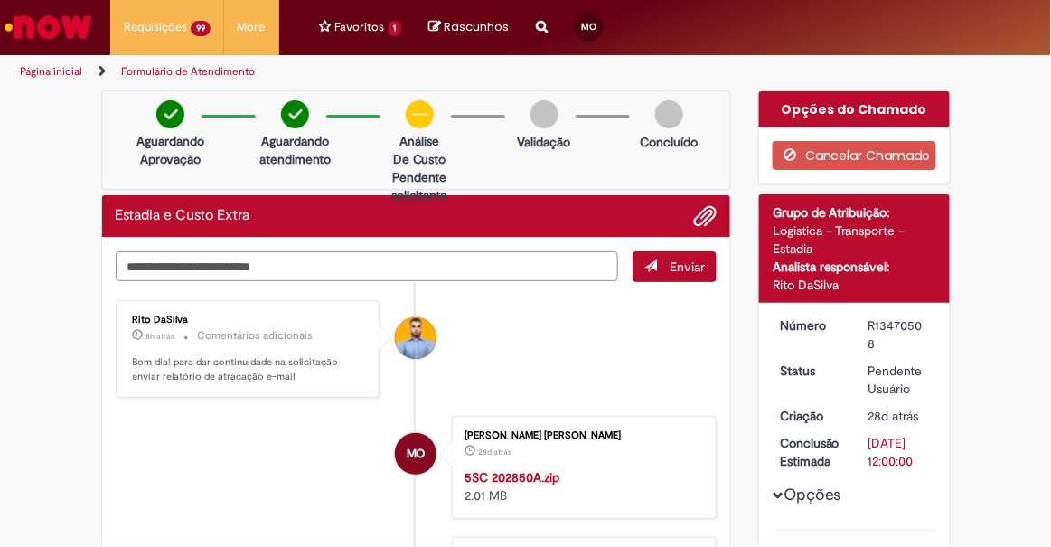
click at [713, 208] on div "Estadia e Custo Extra" at bounding box center [416, 216] width 629 height 42
click at [694, 208] on span "Adicionar anexos" at bounding box center [705, 217] width 22 height 22
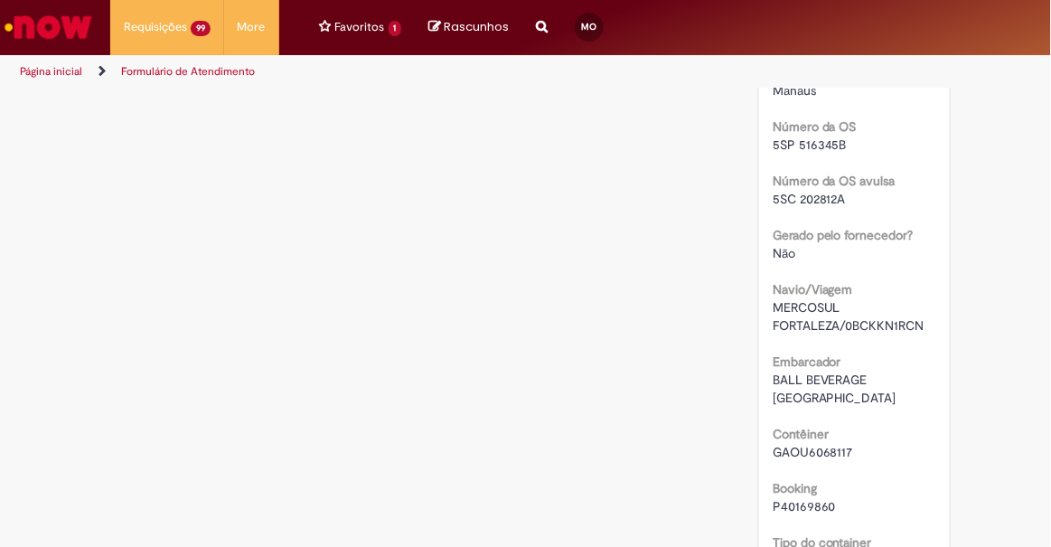
scroll to position [2991, 0]
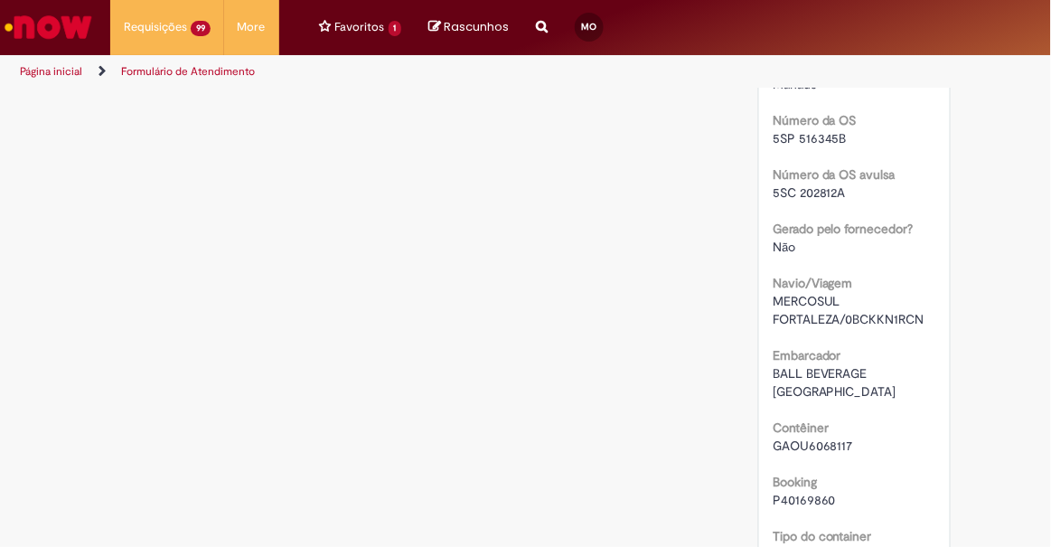
click at [825, 441] on span "GAOU6068117" at bounding box center [813, 446] width 80 height 16
copy span "GAOU6068117"
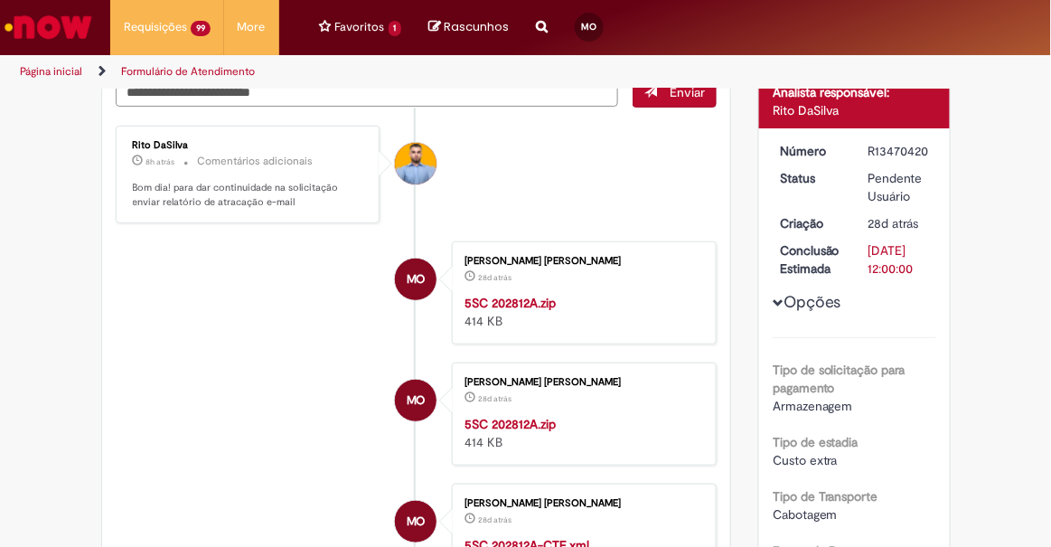
scroll to position [0, 0]
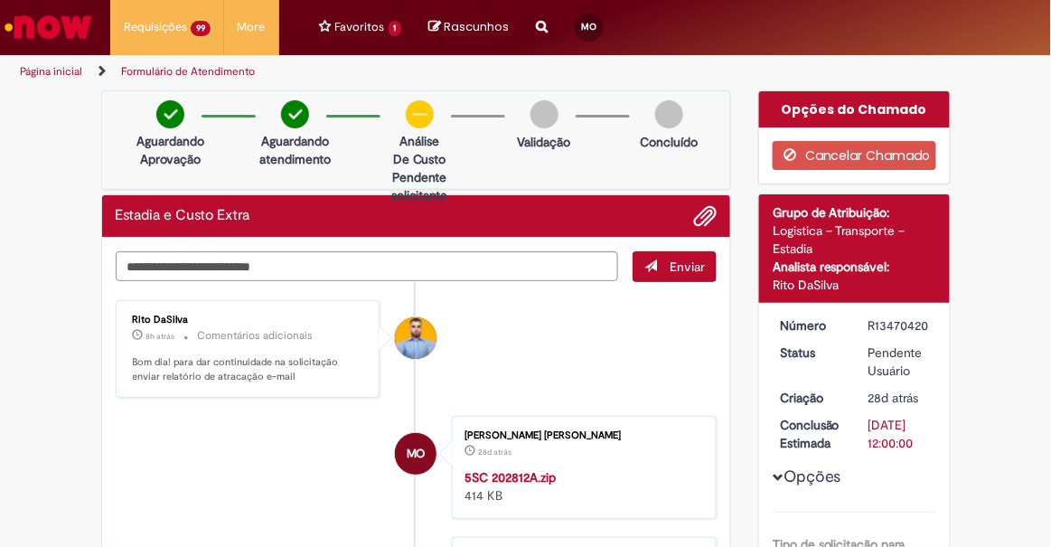
click at [697, 214] on span "Adicionar anexos" at bounding box center [705, 217] width 22 height 22
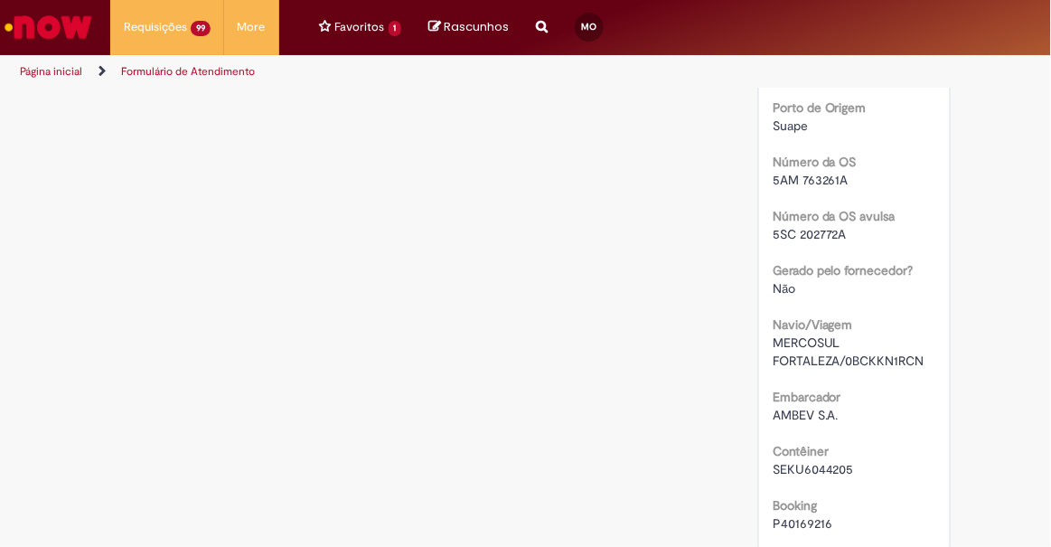
scroll to position [3007, 0]
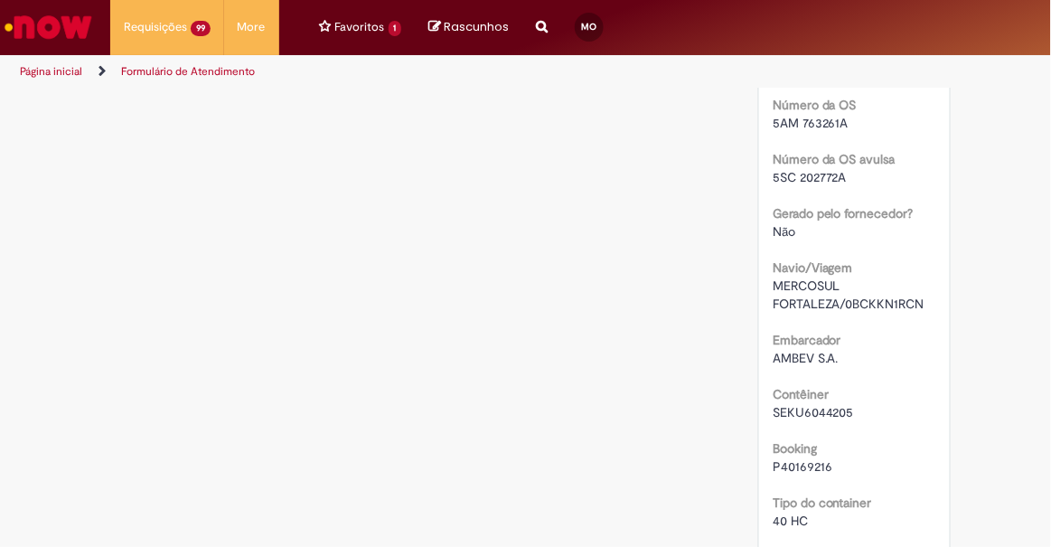
click at [825, 404] on span "SEKU6044205" at bounding box center [813, 412] width 81 height 16
copy span "SEKU6044205"
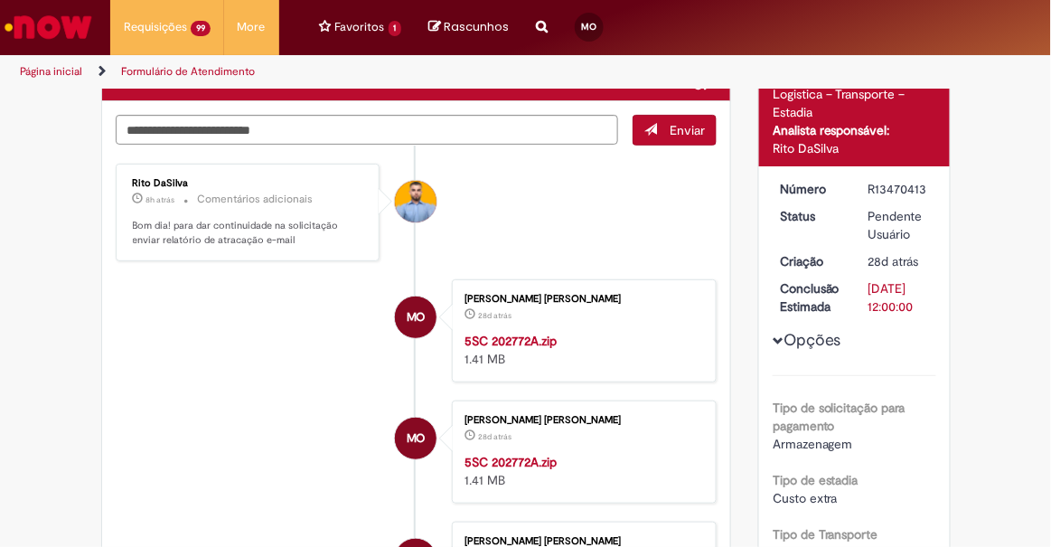
scroll to position [0, 0]
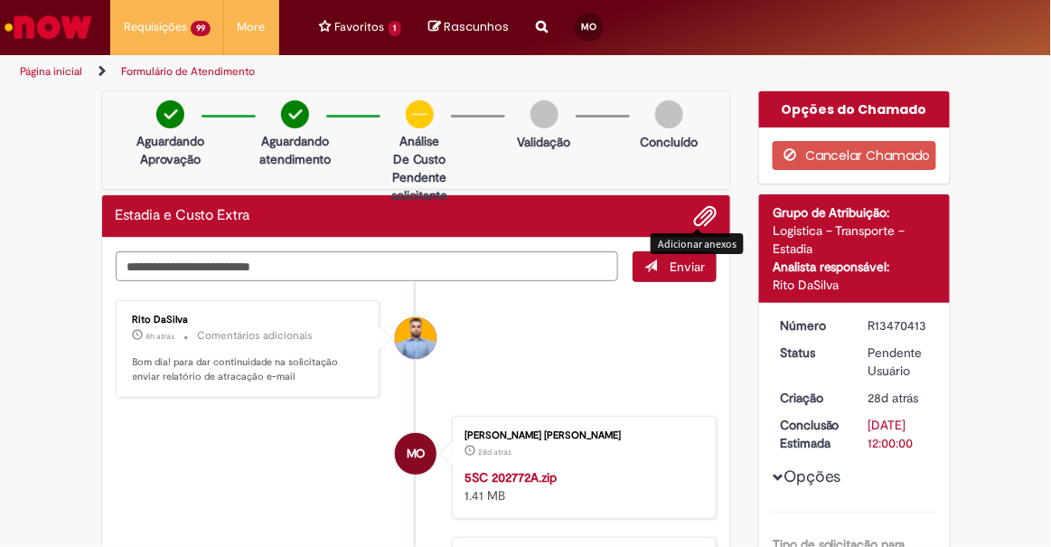
click at [698, 217] on span "Adicionar anexos" at bounding box center [705, 217] width 22 height 22
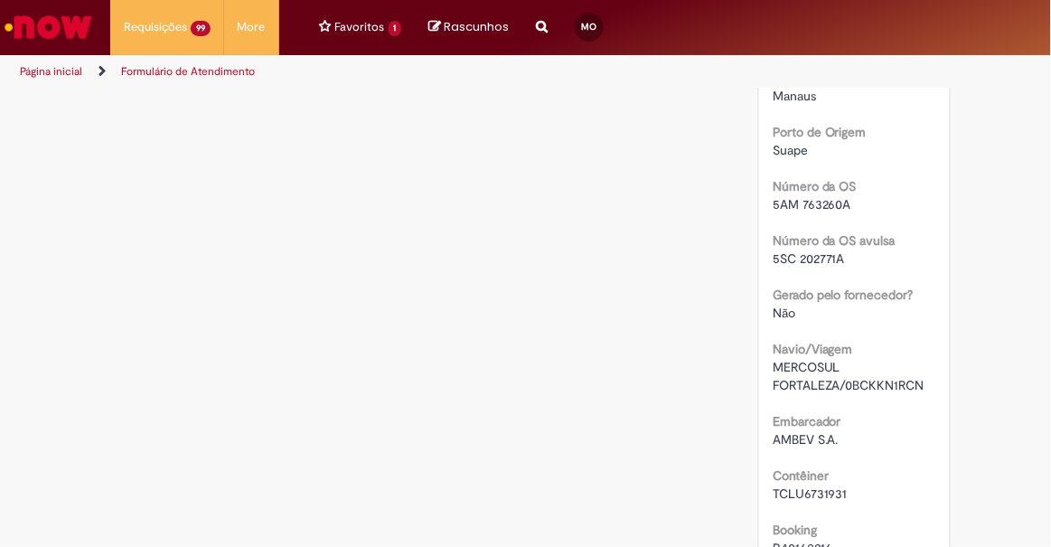
scroll to position [2919, 0]
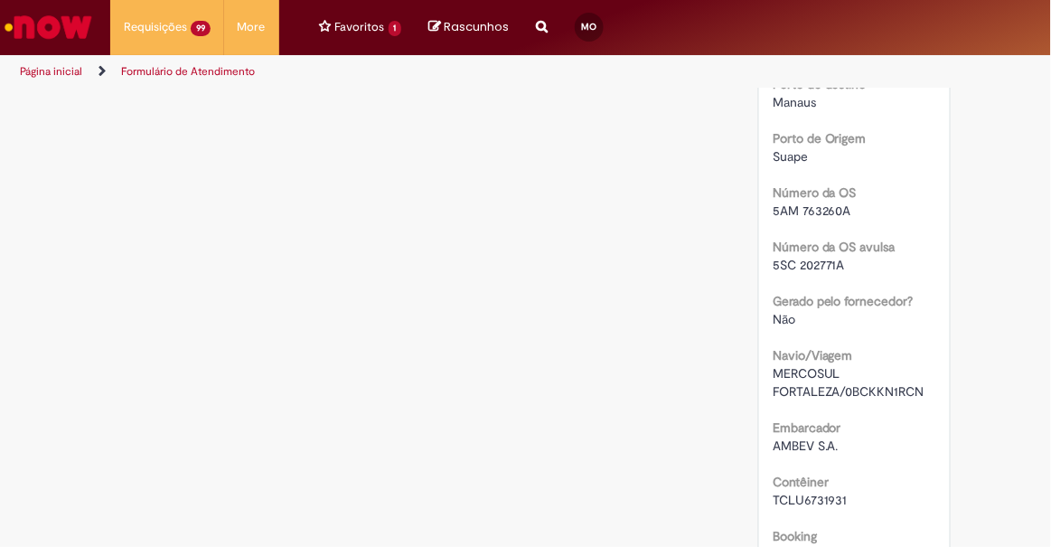
click at [812, 492] on span "TCLU6731931" at bounding box center [810, 500] width 75 height 16
copy span "TCLU6731931"
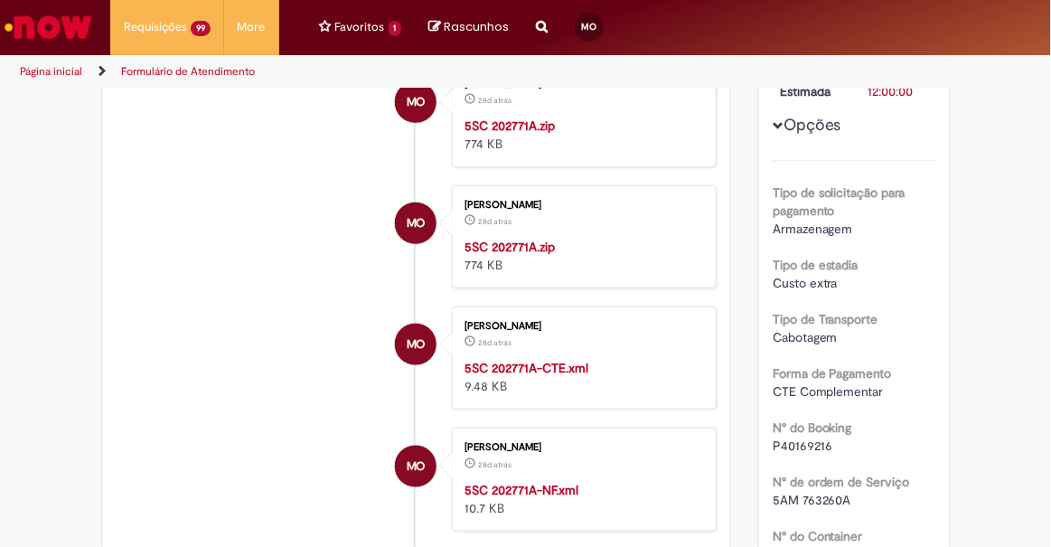
scroll to position [0, 0]
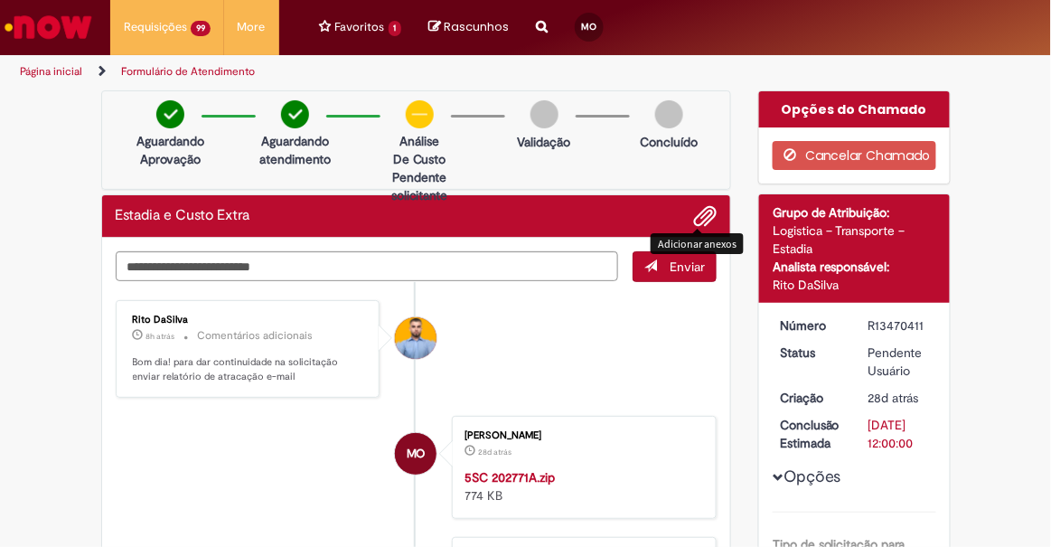
click at [696, 220] on span "Adicionar anexos" at bounding box center [705, 217] width 22 height 22
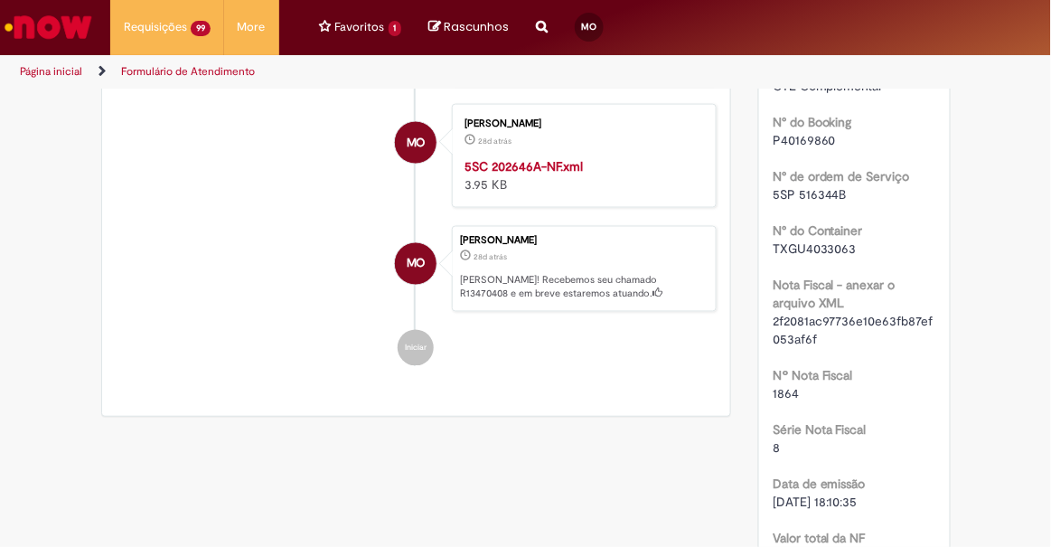
scroll to position [682, 0]
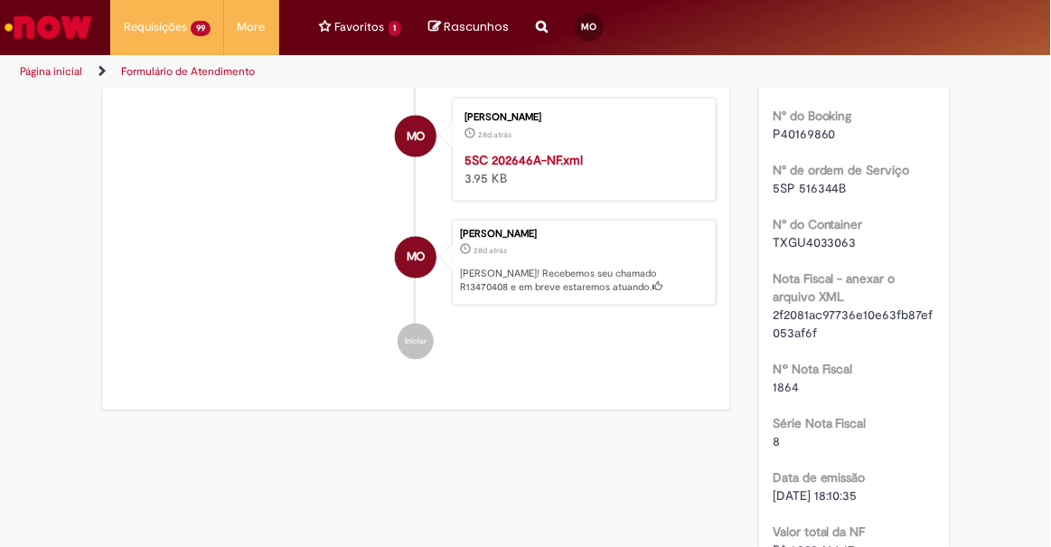
click at [820, 234] on span "TXGU4033063" at bounding box center [815, 242] width 84 height 16
copy span "TXGU4033063"
click at [820, 234] on span "TXGU4033063" at bounding box center [815, 242] width 84 height 16
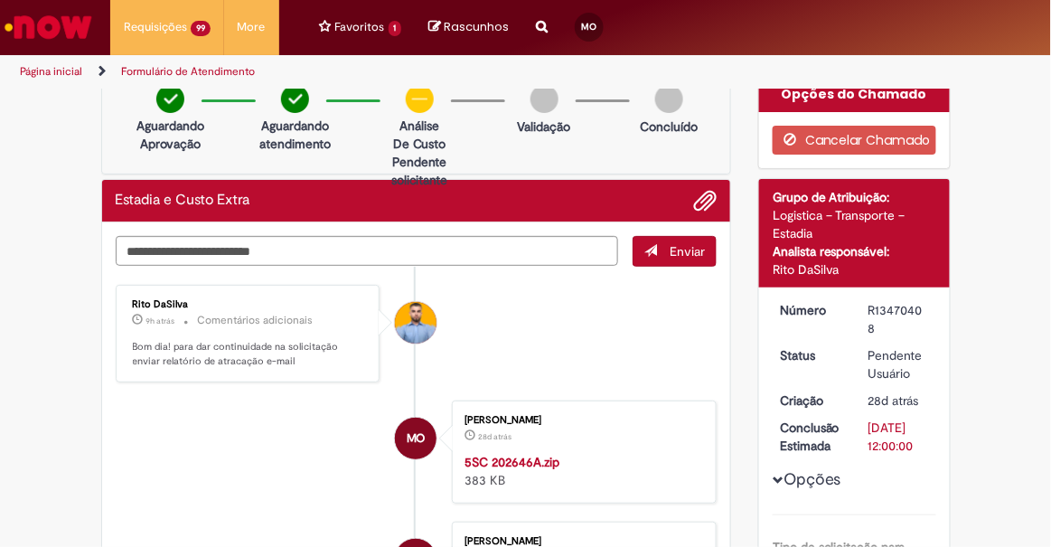
scroll to position [0, 0]
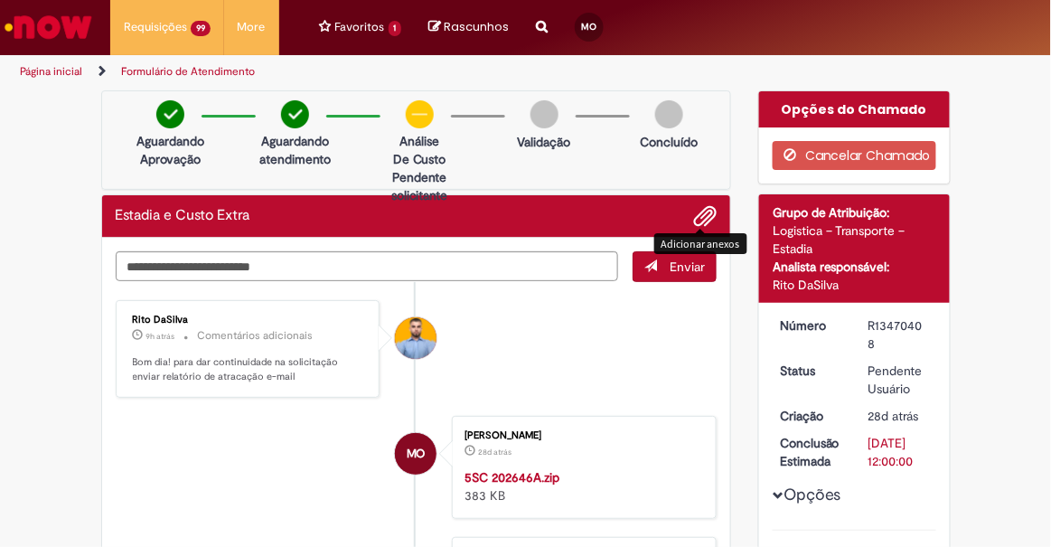
click at [700, 217] on span "Adicionar anexos" at bounding box center [705, 217] width 22 height 22
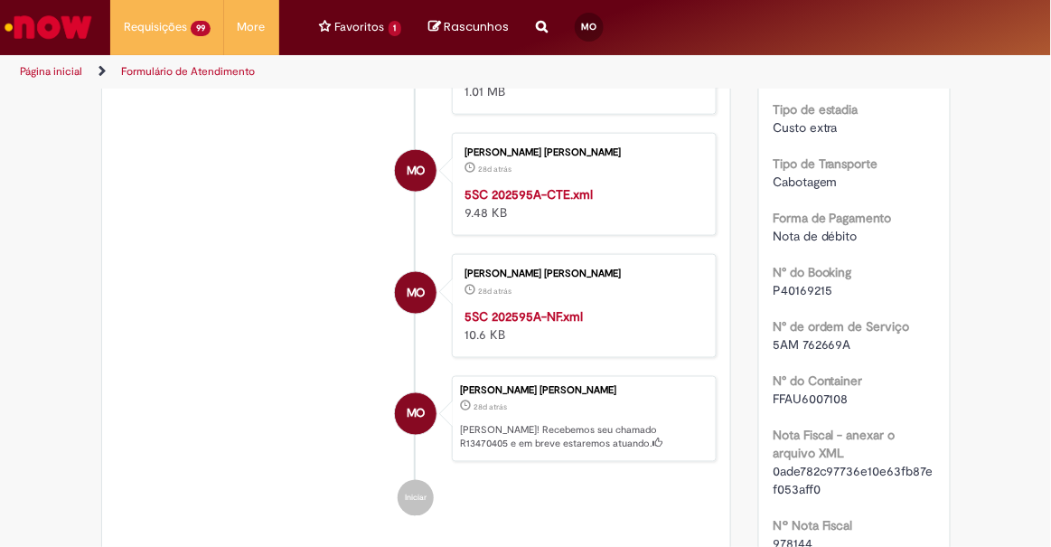
scroll to position [538, 0]
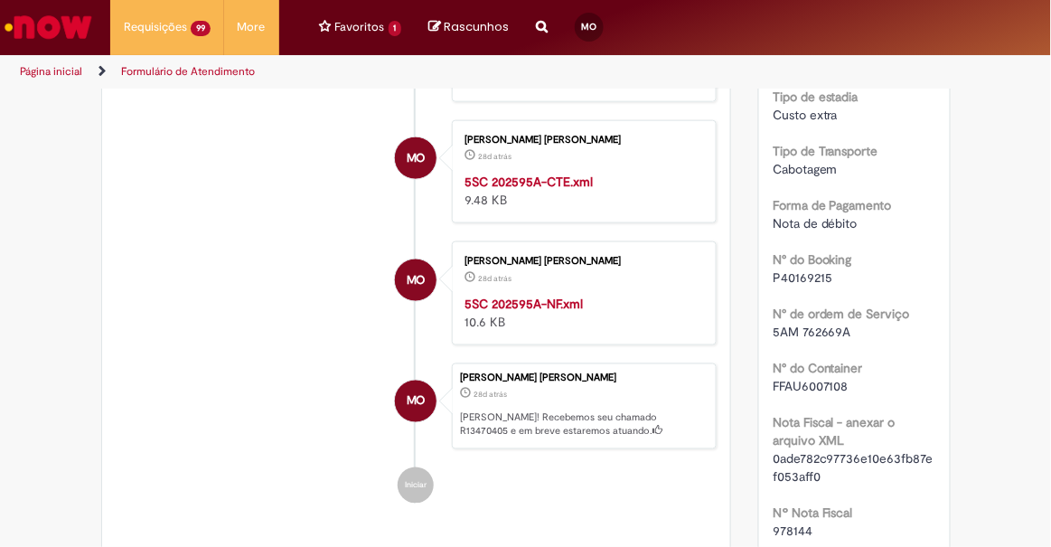
click at [815, 378] on span "FFAU6007108" at bounding box center [811, 386] width 76 height 16
copy span "FFAU6007108"
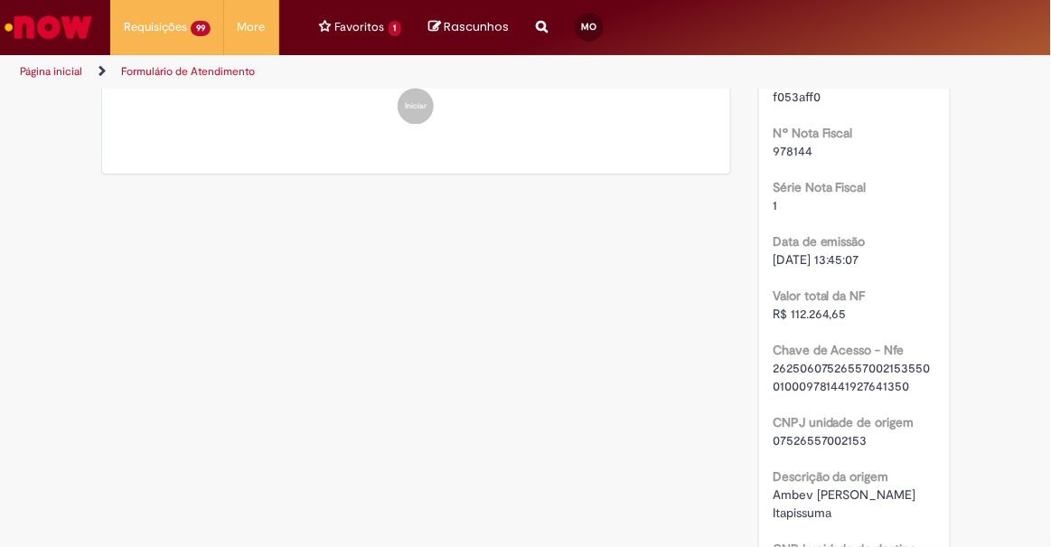
scroll to position [0, 0]
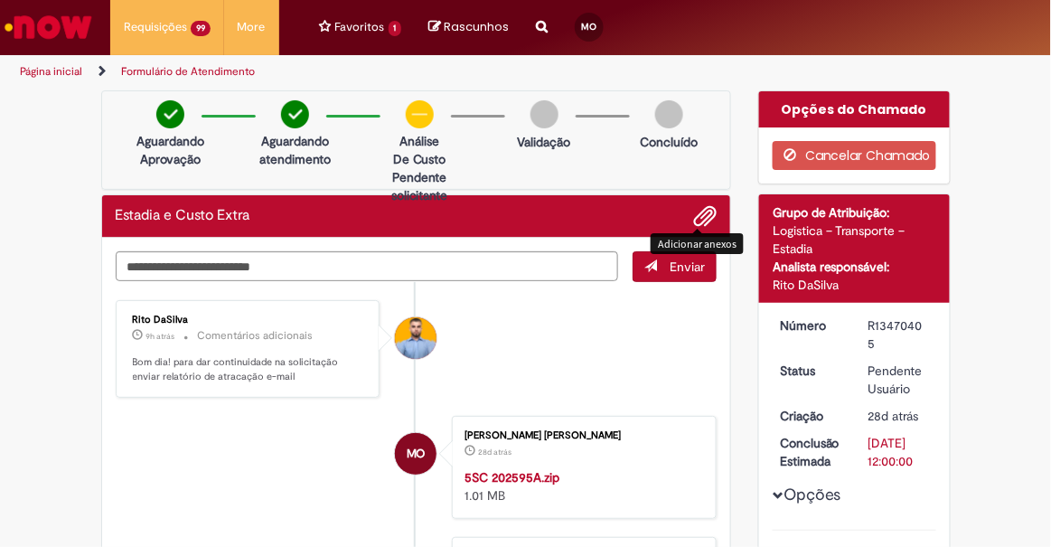
click at [696, 215] on span "Adicionar anexos" at bounding box center [705, 217] width 22 height 22
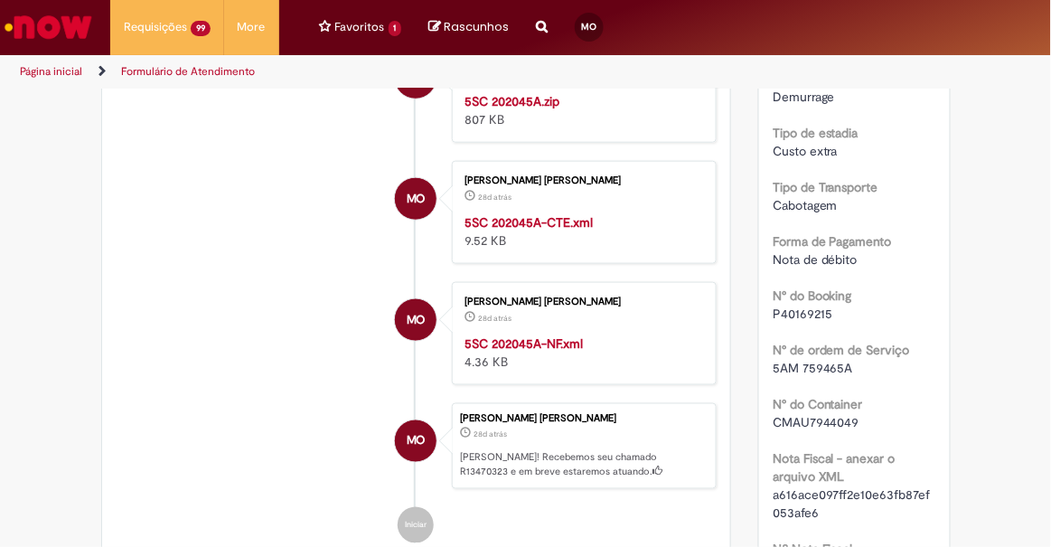
scroll to position [509, 0]
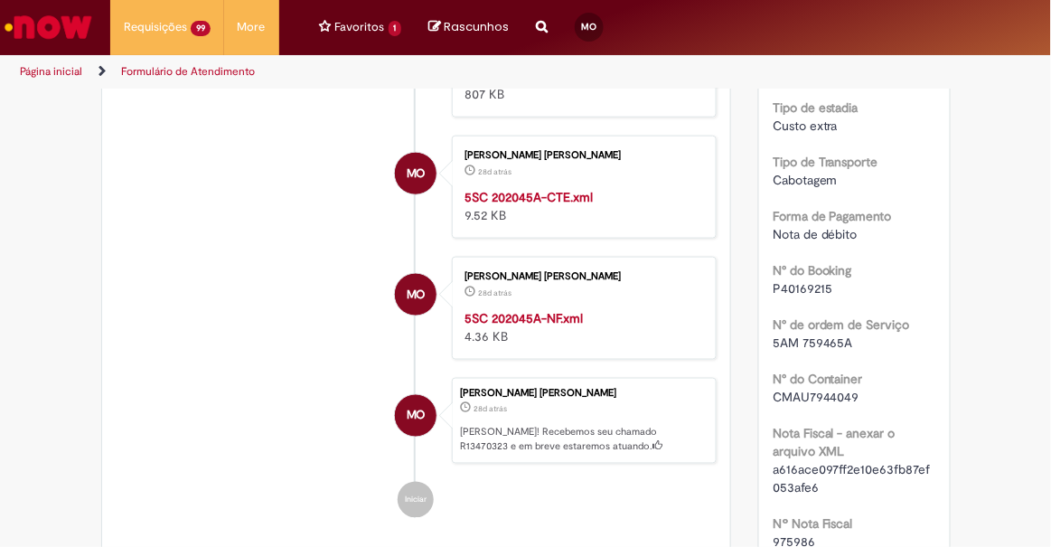
click at [814, 394] on span "CMAU7944049" at bounding box center [816, 397] width 87 height 16
copy span "CMAU7944049"
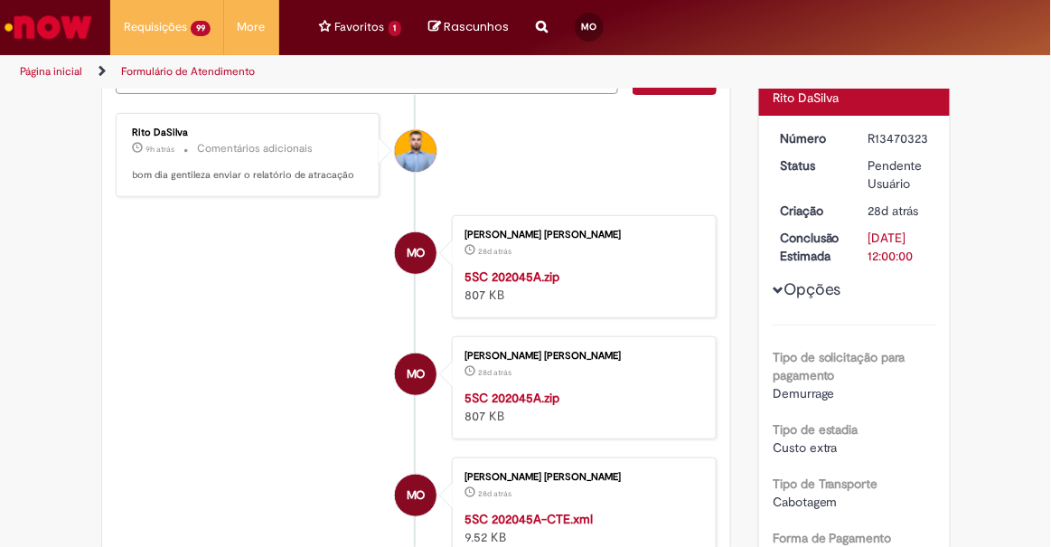
scroll to position [0, 0]
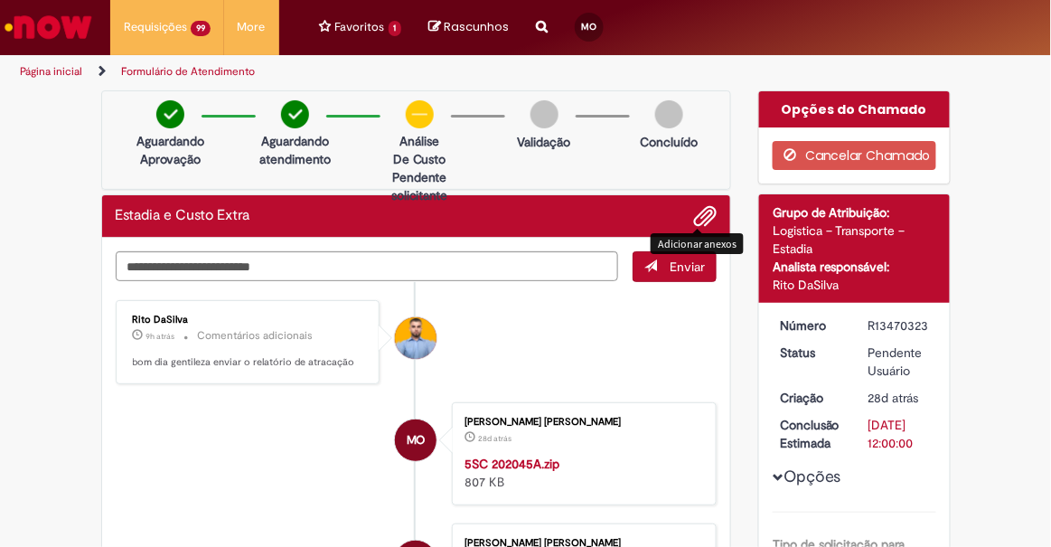
click at [709, 216] on span "Adicionar anexos" at bounding box center [705, 217] width 22 height 22
